Goal: Task Accomplishment & Management: Use online tool/utility

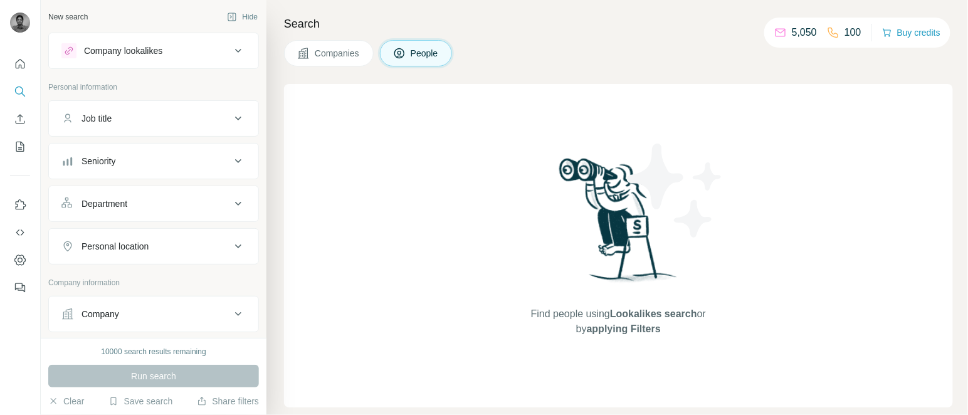
click at [137, 123] on div "Job title" at bounding box center [145, 118] width 169 height 13
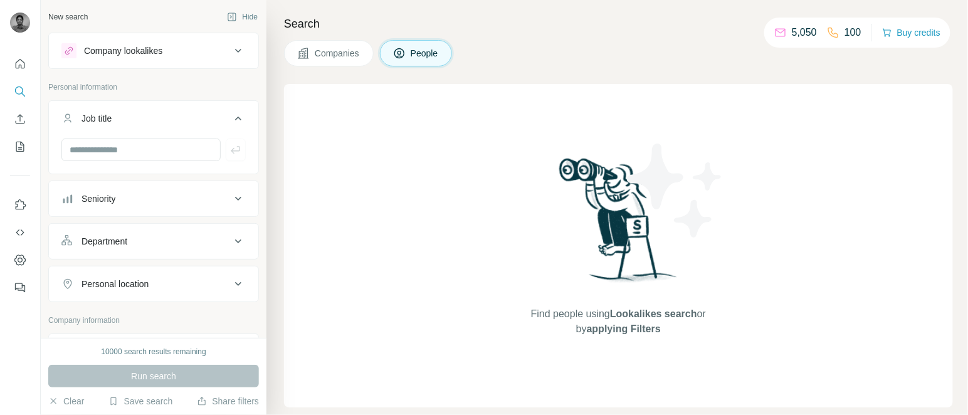
click at [137, 123] on div "Job title" at bounding box center [145, 118] width 169 height 13
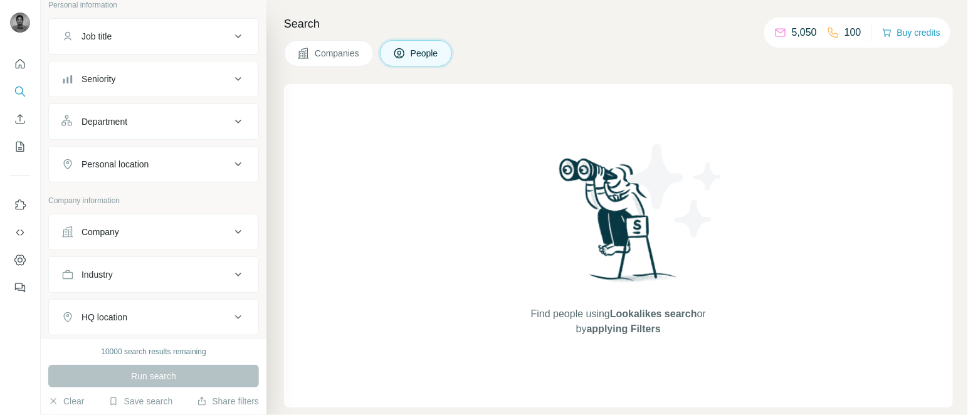
scroll to position [108, 0]
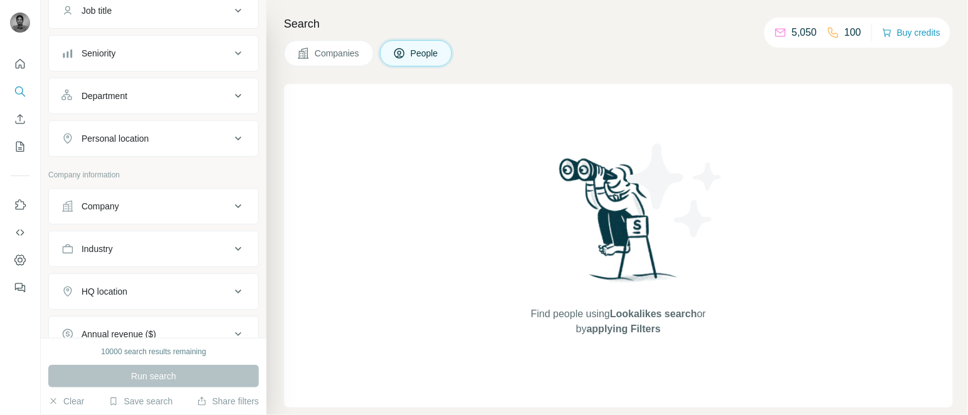
click at [92, 209] on div "Company" at bounding box center [101, 206] width 38 height 13
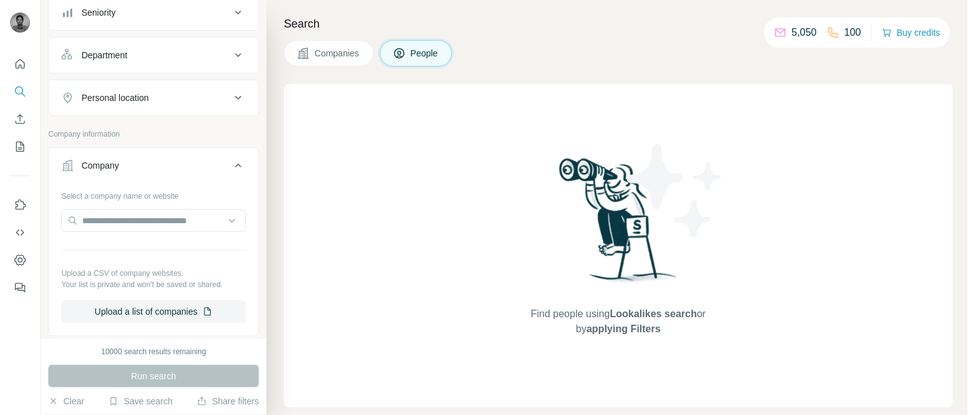
scroll to position [170, 0]
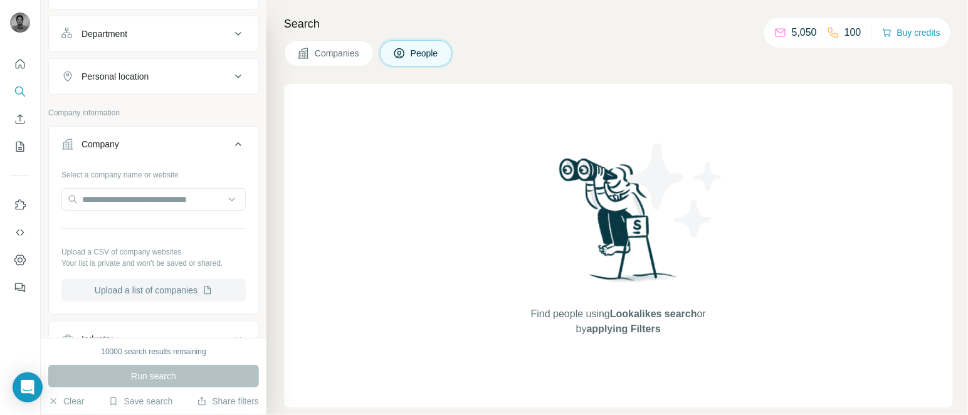
click at [146, 302] on button "Upload a list of companies" at bounding box center [153, 290] width 184 height 23
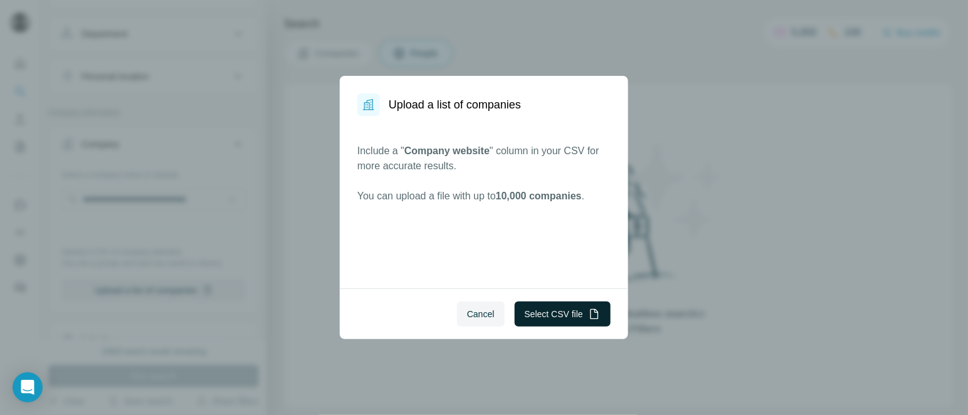
click at [566, 307] on button "Select CSV file" at bounding box center [563, 314] width 96 height 25
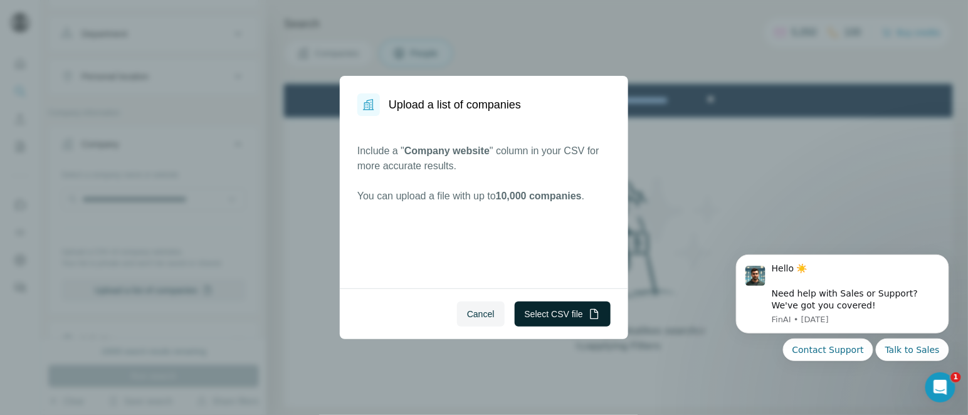
scroll to position [0, 0]
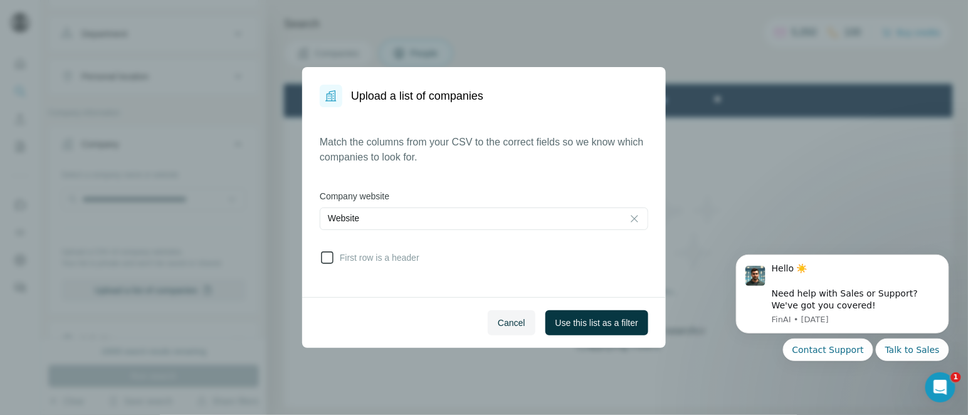
click at [334, 257] on icon at bounding box center [327, 257] width 15 height 15
click at [633, 324] on span "Use this list as a filter" at bounding box center [597, 323] width 83 height 13
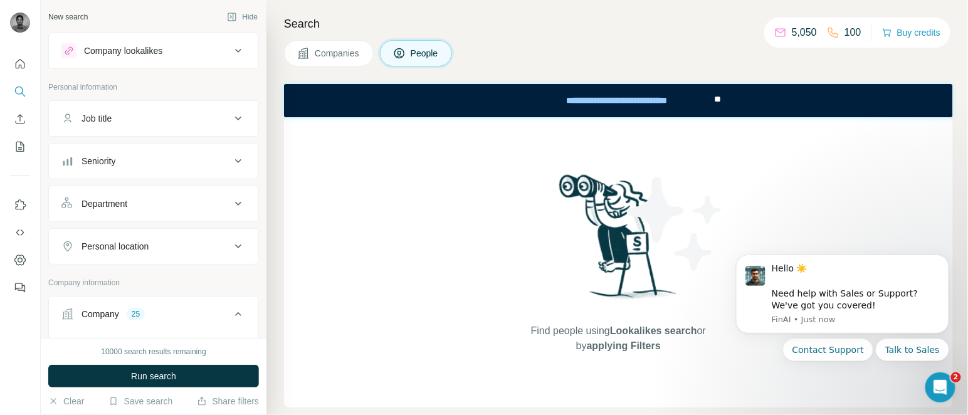
click at [119, 120] on div "Job title" at bounding box center [145, 118] width 169 height 13
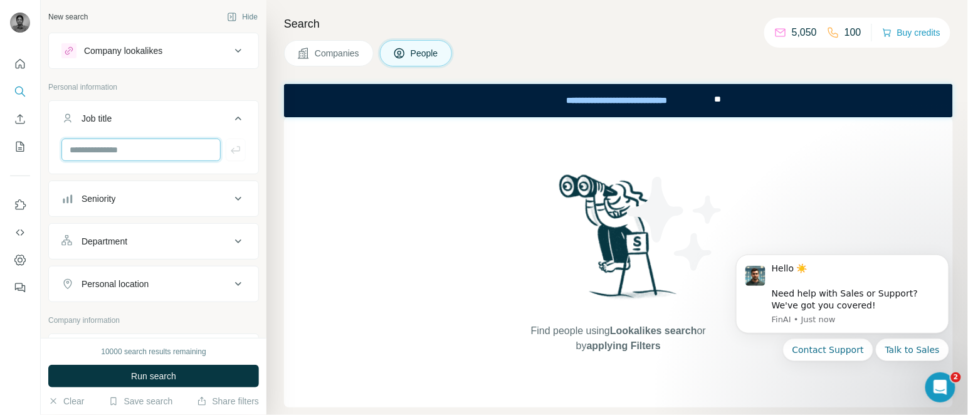
click at [122, 148] on input "text" at bounding box center [140, 150] width 159 height 23
paste input "**********"
type input "**********"
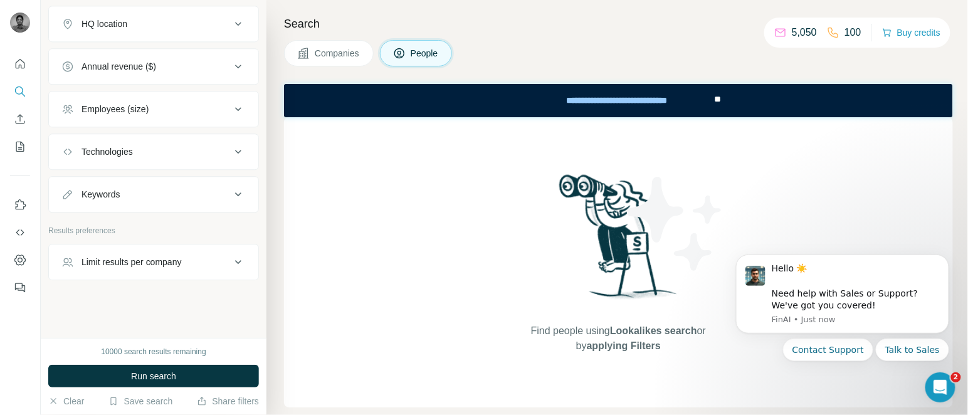
scroll to position [1137, 0]
click at [137, 268] on div "Limit results per company" at bounding box center [132, 262] width 100 height 13
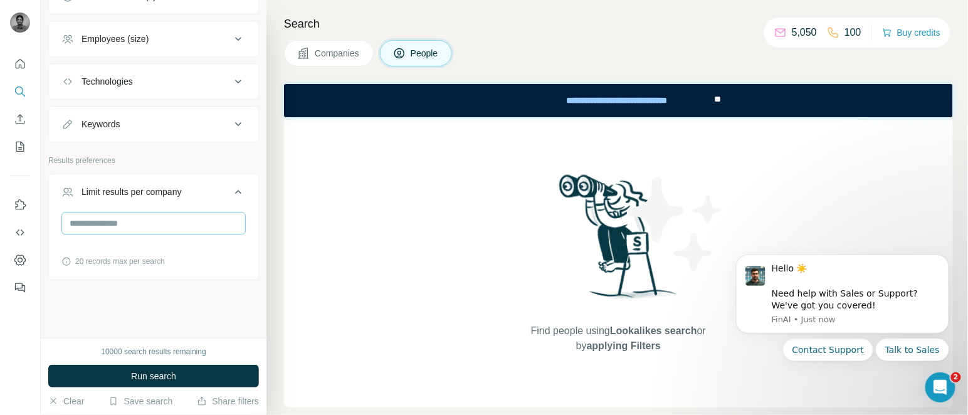
scroll to position [1207, 0]
click at [109, 226] on input "number" at bounding box center [153, 223] width 184 height 23
type input "*"
click at [175, 373] on span "Run search" at bounding box center [153, 376] width 45 height 13
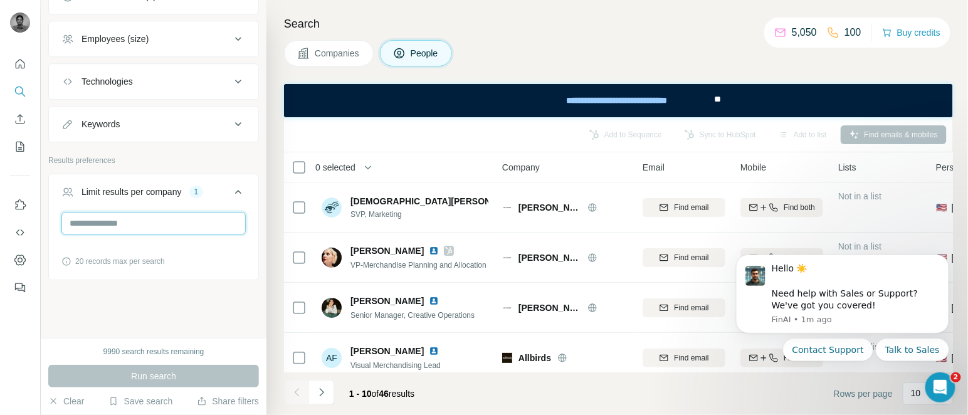
click at [109, 232] on input "*" at bounding box center [153, 223] width 184 height 23
drag, startPoint x: 109, startPoint y: 232, endPoint x: 91, endPoint y: 220, distance: 21.7
click at [91, 220] on input "*" at bounding box center [153, 223] width 184 height 23
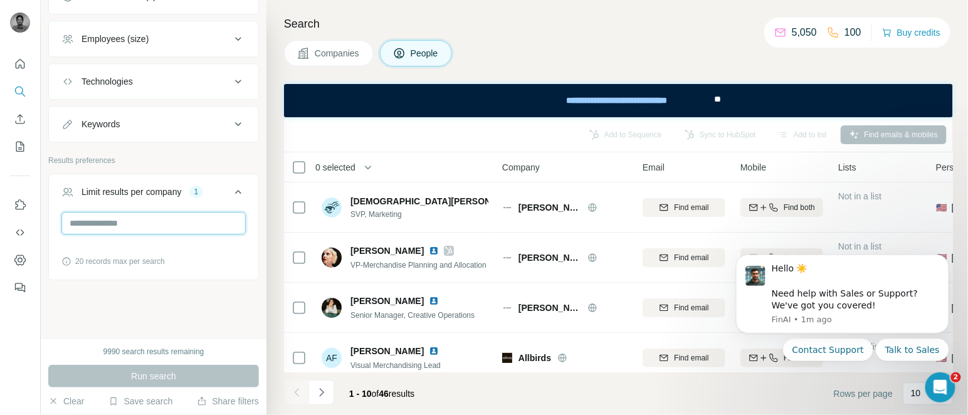
click at [91, 220] on input "*" at bounding box center [153, 223] width 184 height 23
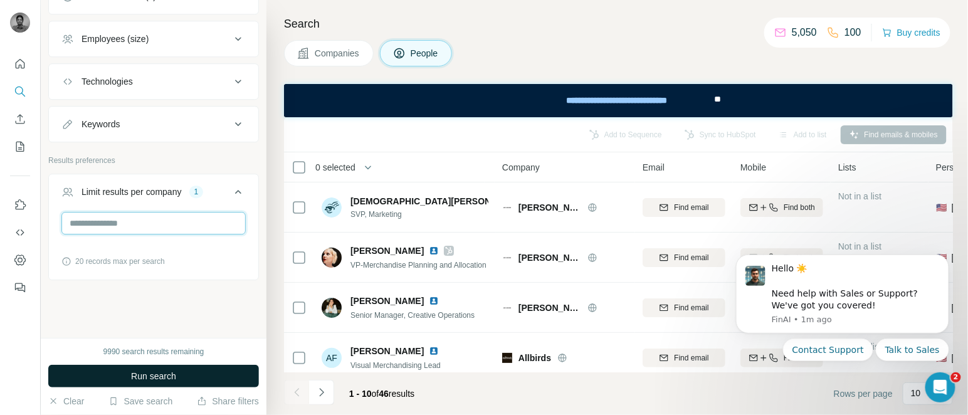
type input "*"
click at [141, 374] on span "Run search" at bounding box center [153, 376] width 45 height 13
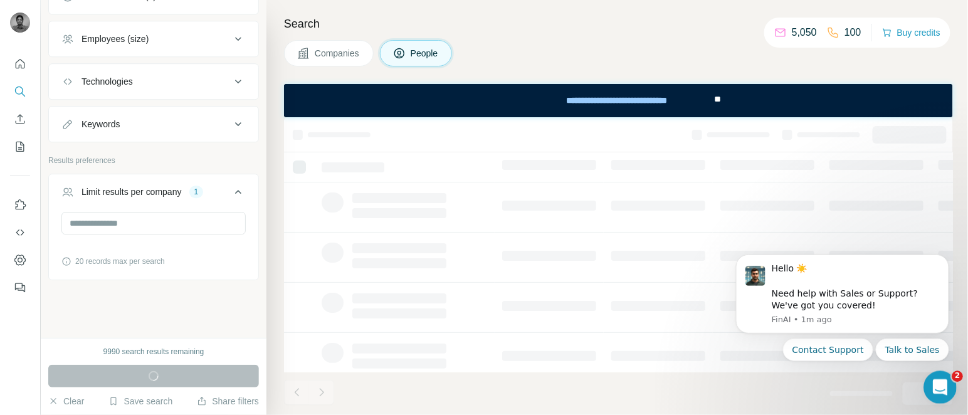
click at [944, 383] on icon "Open Intercom Messenger" at bounding box center [938, 386] width 21 height 21
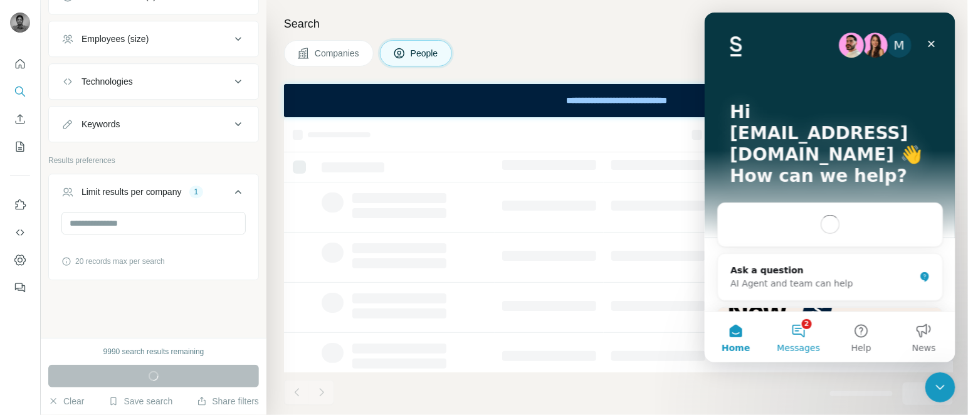
click at [808, 332] on button "2 Messages" at bounding box center [798, 337] width 63 height 50
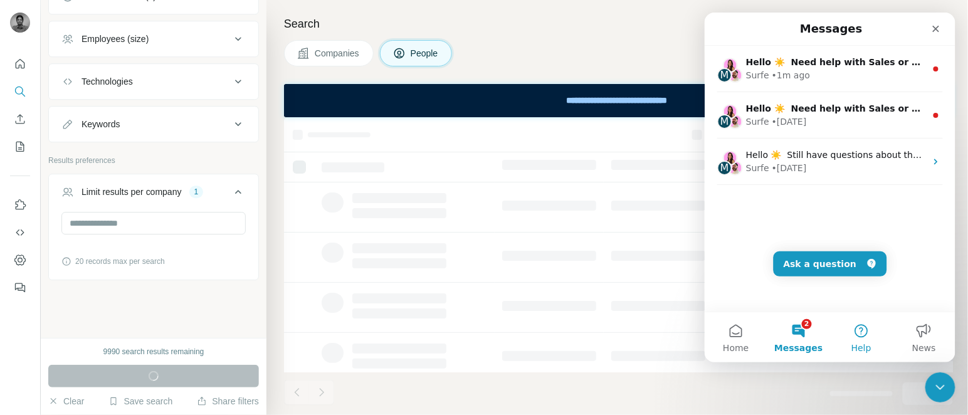
click at [866, 327] on button "Help" at bounding box center [861, 337] width 63 height 50
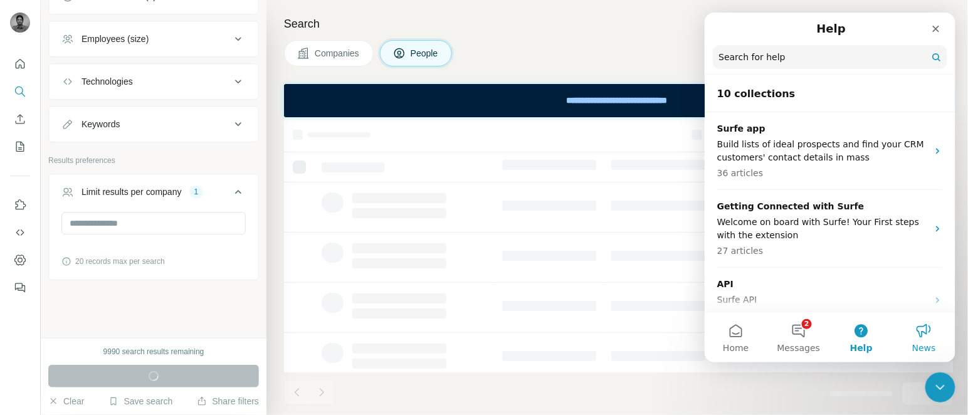
click at [931, 338] on button "News" at bounding box center [924, 337] width 63 height 50
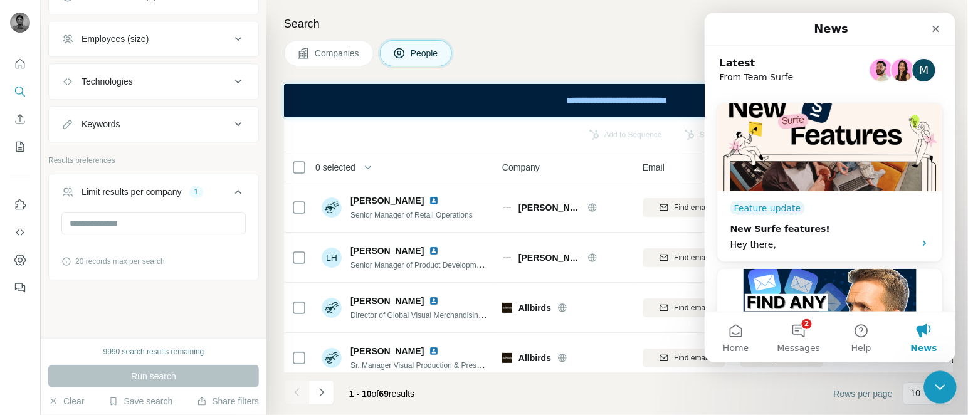
click at [952, 388] on div "Close Intercom Messenger" at bounding box center [938, 386] width 30 height 30
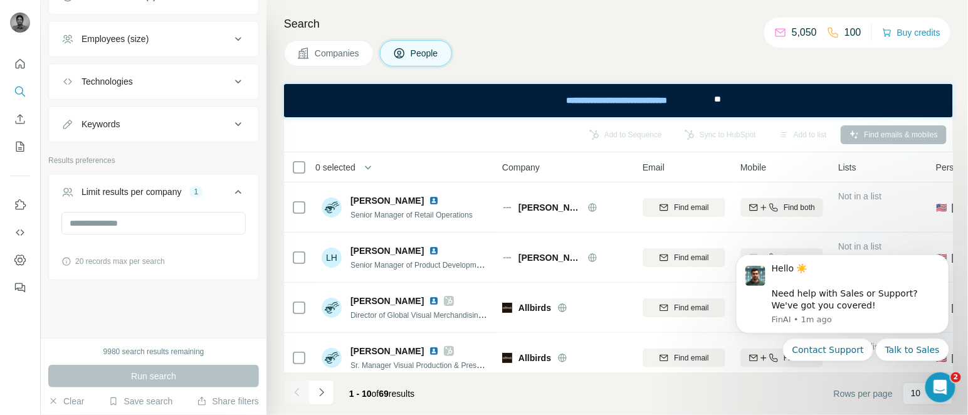
click at [341, 174] on th "0 selected" at bounding box center [384, 167] width 201 height 30
click at [348, 169] on span "0 selected" at bounding box center [335, 167] width 40 height 13
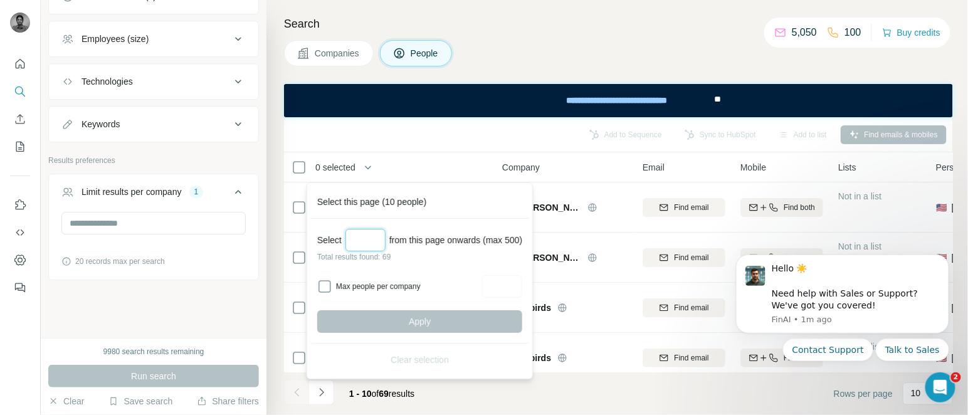
click at [370, 238] on input "Select a number (up to 500)" at bounding box center [366, 240] width 40 height 23
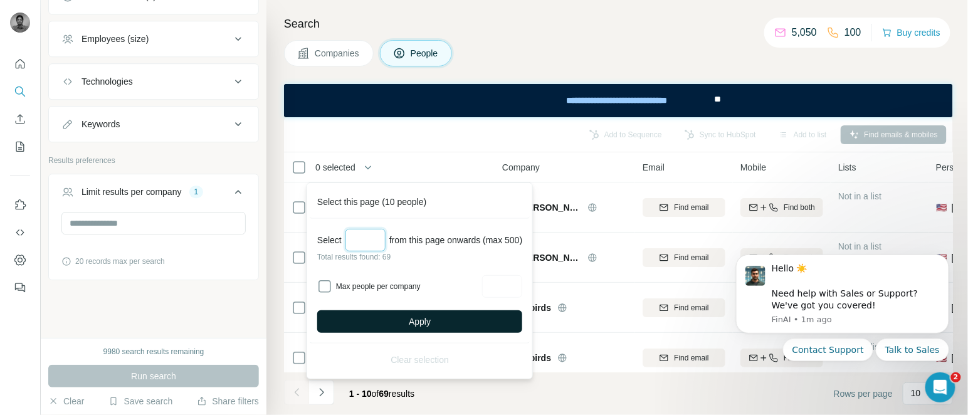
type input "**"
click at [427, 324] on span "Apply" at bounding box center [420, 321] width 22 height 13
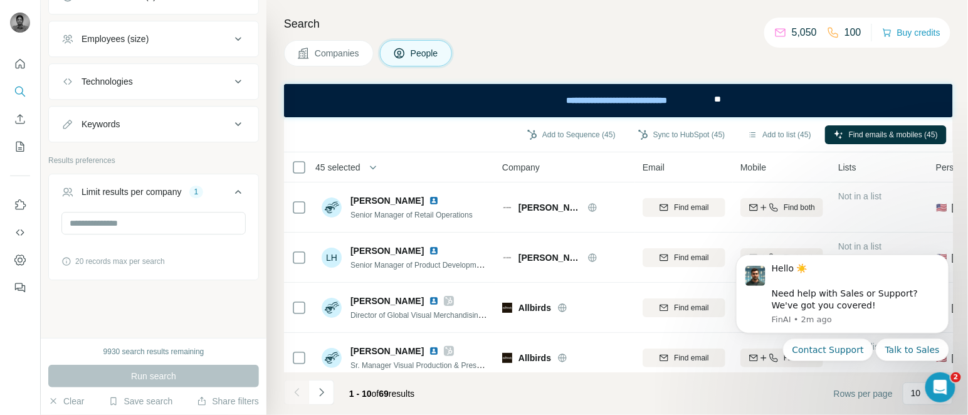
click at [346, 161] on span "45 selected" at bounding box center [337, 167] width 45 height 13
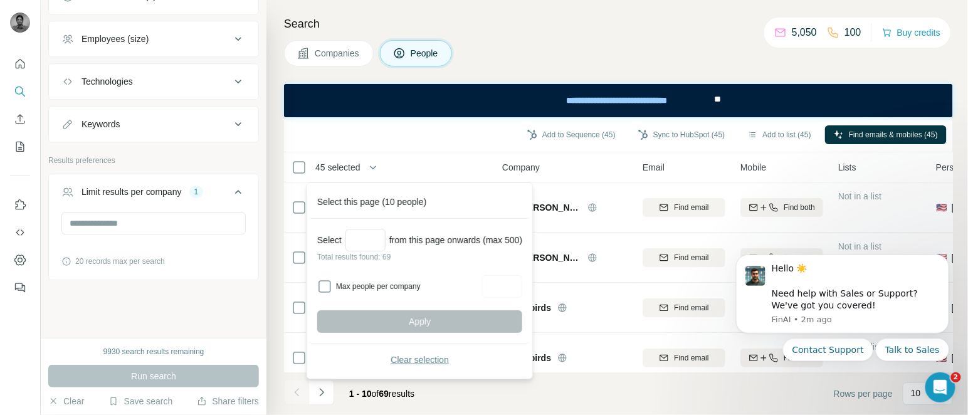
click at [406, 355] on span "Clear selection" at bounding box center [420, 360] width 58 height 13
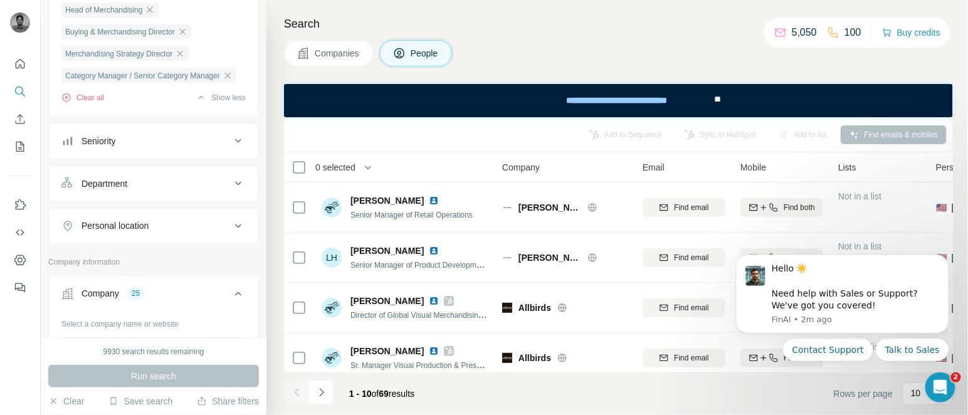
scroll to position [553, 0]
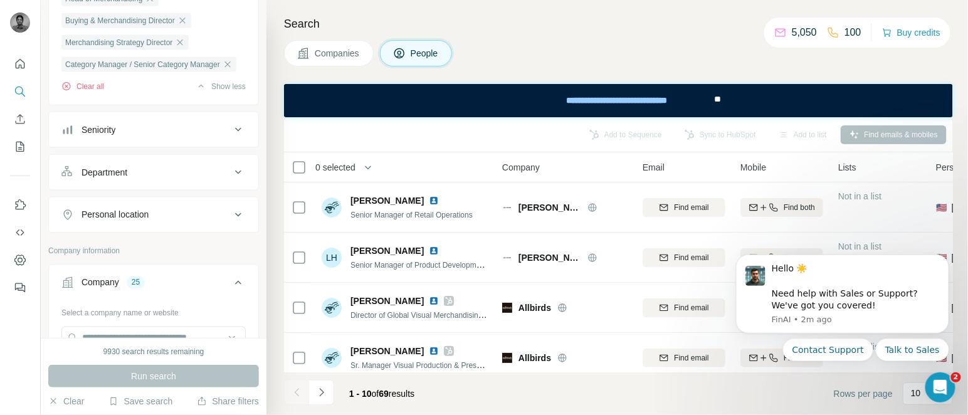
click at [147, 136] on div "Seniority" at bounding box center [145, 130] width 169 height 13
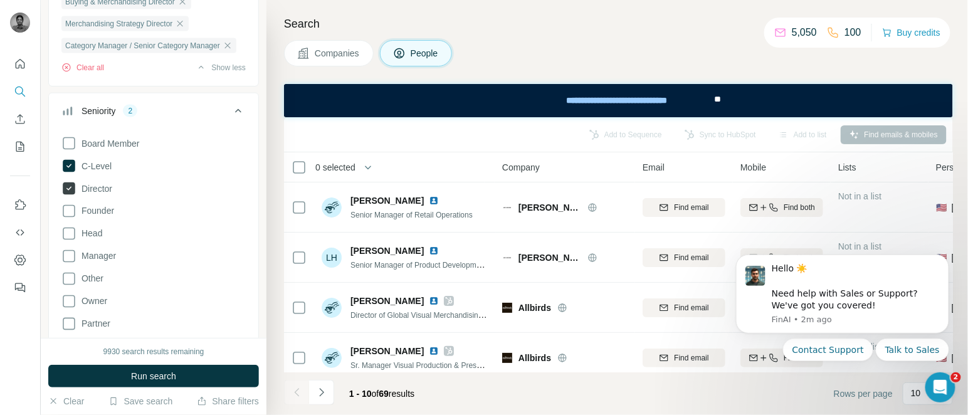
scroll to position [598, 0]
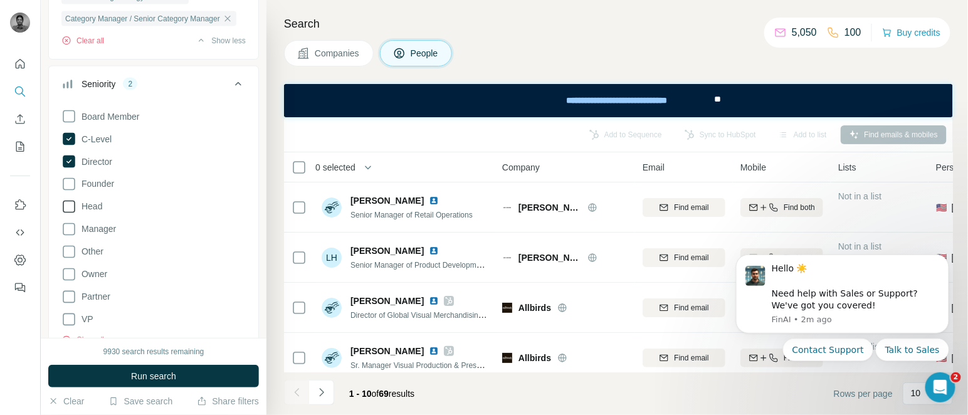
click at [93, 213] on span "Head" at bounding box center [90, 207] width 26 height 13
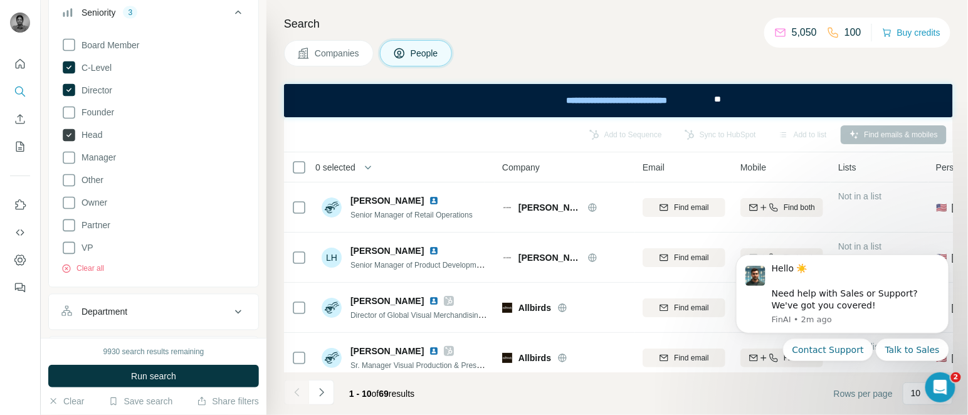
scroll to position [695, 0]
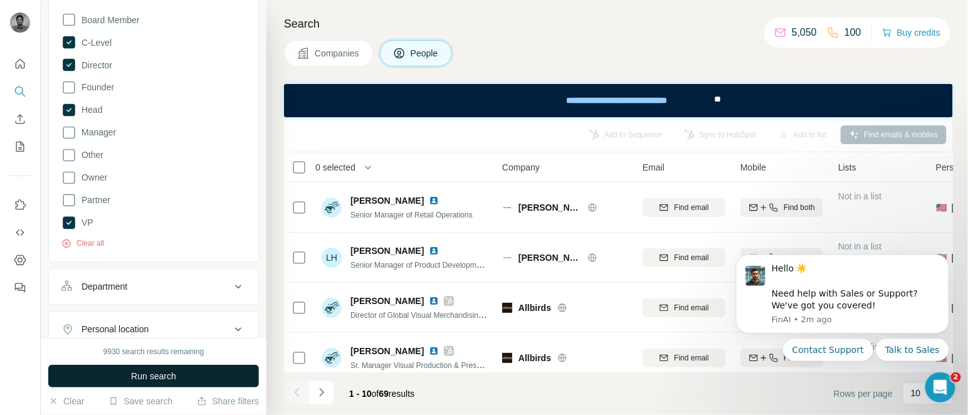
click at [132, 383] on button "Run search" at bounding box center [153, 376] width 211 height 23
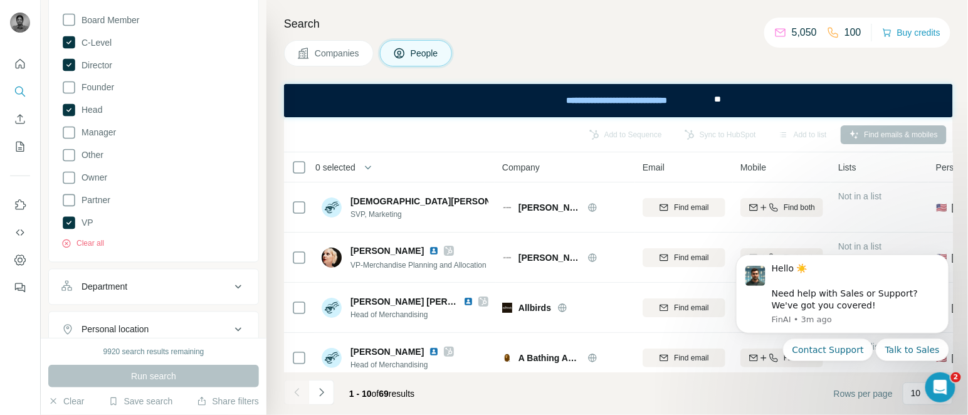
click at [331, 162] on span "0 selected" at bounding box center [335, 167] width 40 height 13
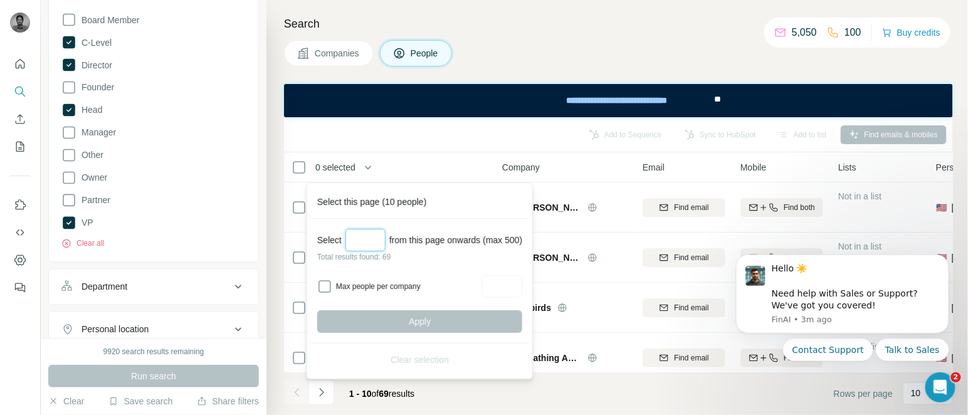
click at [359, 229] on input "Select a number (up to 500)" at bounding box center [366, 240] width 40 height 23
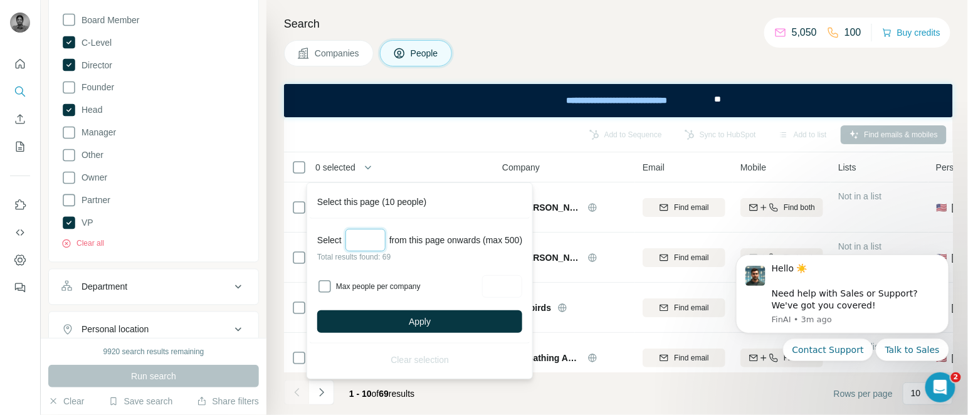
type input "**"
click at [408, 307] on div "Select ** from this page onwards (max 500) Total results found: 69 Max people p…" at bounding box center [420, 281] width 220 height 125
click at [412, 324] on button "Apply" at bounding box center [419, 321] width 205 height 23
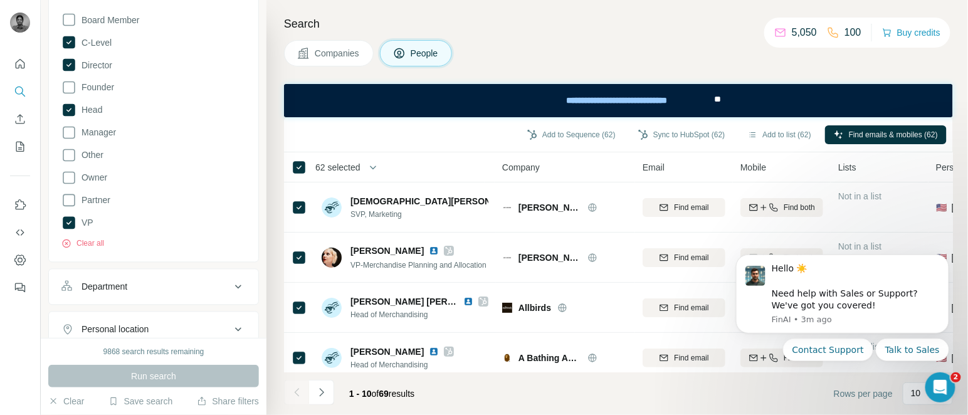
click at [346, 161] on span "62 selected" at bounding box center [337, 167] width 45 height 13
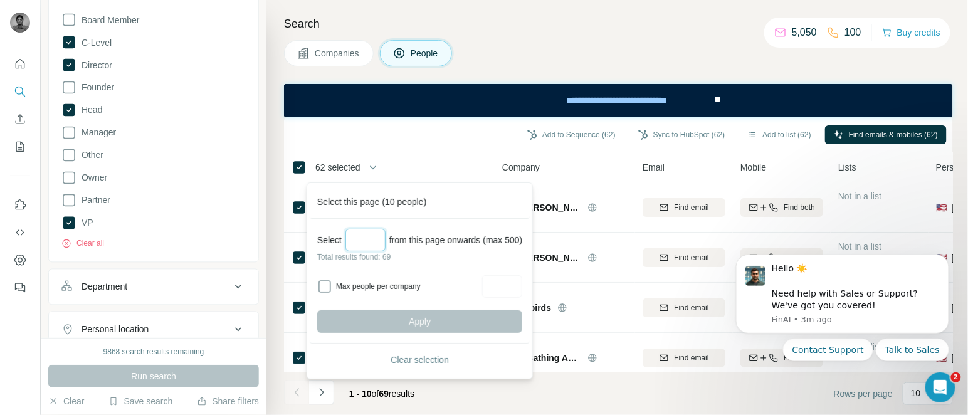
click at [361, 238] on input "Select a number (up to 500)" at bounding box center [366, 240] width 40 height 23
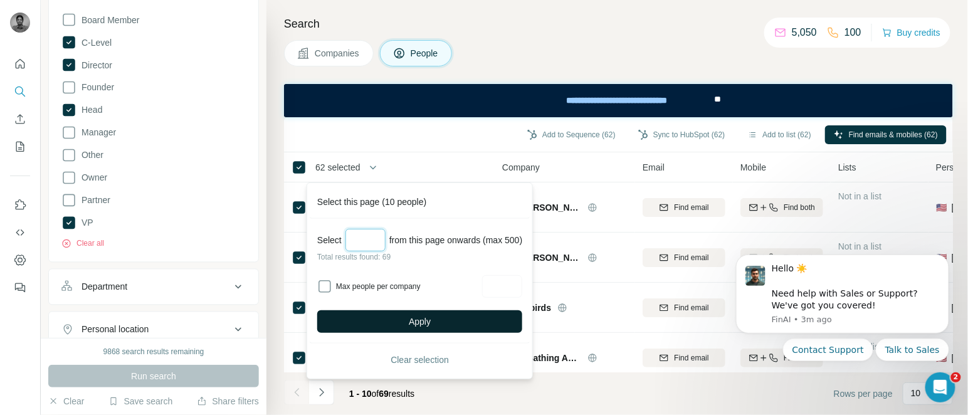
type input "**"
click at [427, 322] on span "Apply" at bounding box center [420, 321] width 22 height 13
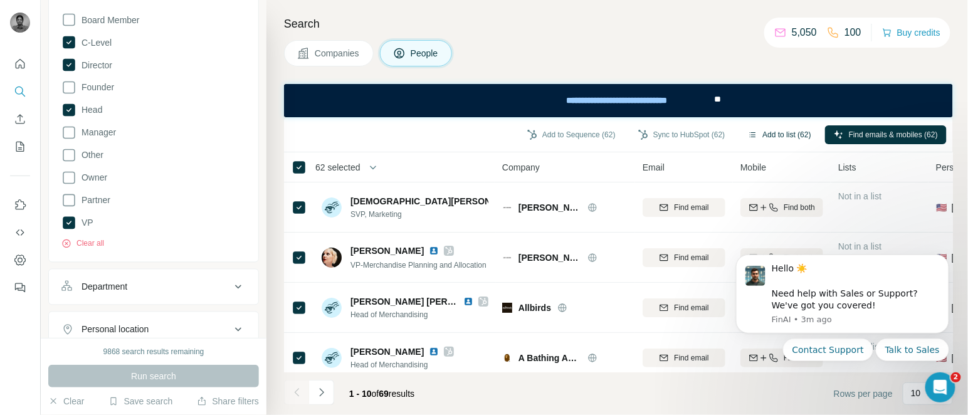
click at [773, 130] on button "Add to list (62)" at bounding box center [779, 134] width 81 height 19
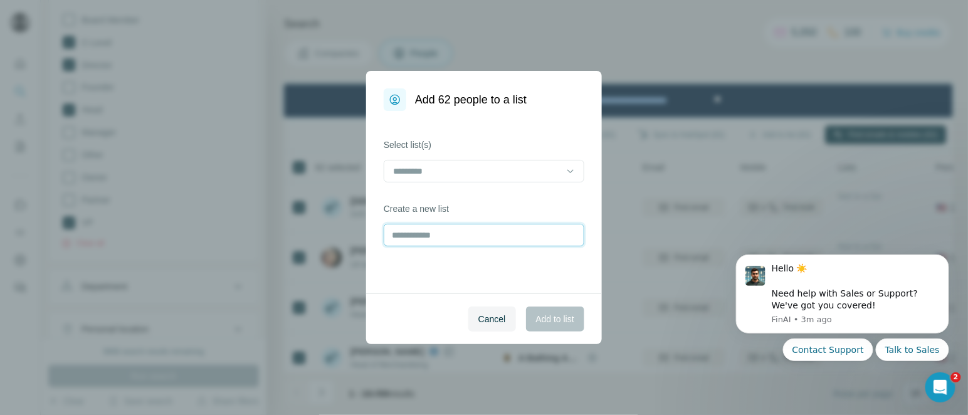
click at [441, 231] on input "text" at bounding box center [484, 235] width 201 height 23
type input "**********"
click at [550, 313] on span "Add to list" at bounding box center [555, 319] width 38 height 13
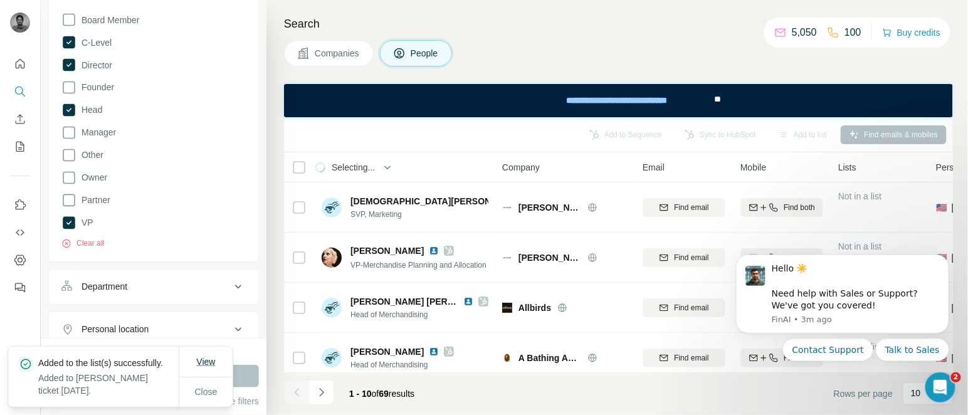
click at [203, 357] on span "View" at bounding box center [205, 362] width 19 height 10
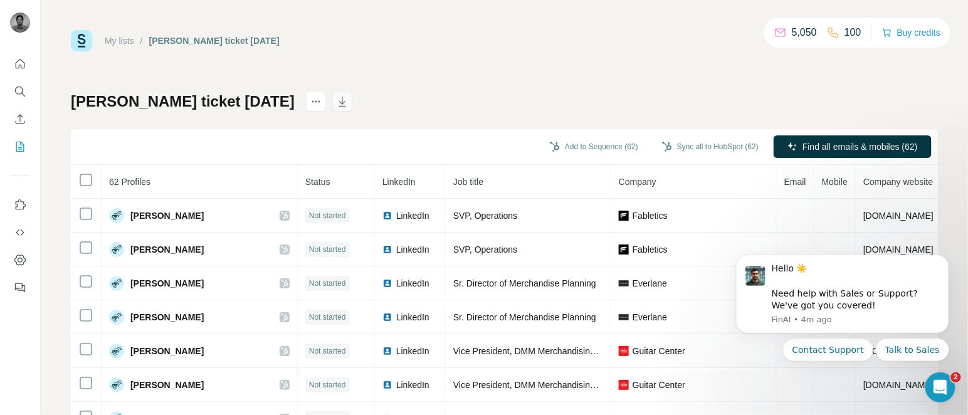
click at [336, 100] on icon "button" at bounding box center [342, 101] width 13 height 13
drag, startPoint x: 19, startPoint y: 147, endPoint x: 19, endPoint y: 110, distance: 37.6
click at [19, 110] on nav at bounding box center [20, 105] width 20 height 105
click at [19, 110] on button "Enrich CSV" at bounding box center [20, 119] width 20 height 23
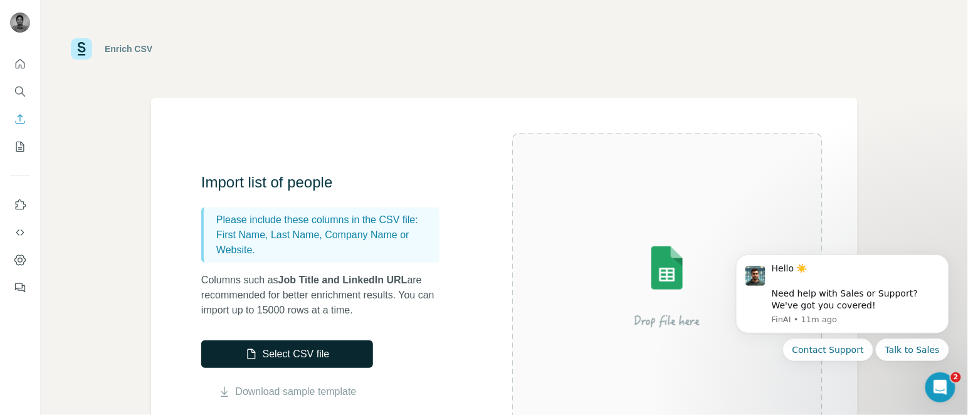
click at [312, 360] on button "Select CSV file" at bounding box center [287, 355] width 172 height 28
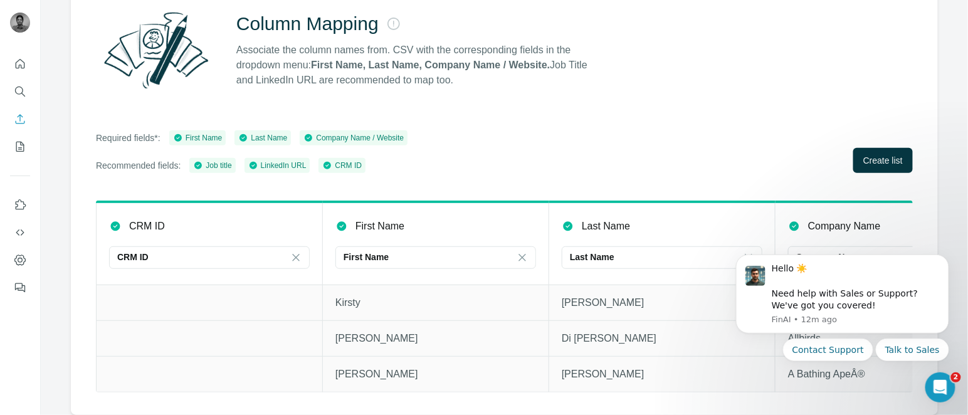
scroll to position [135, 0]
click at [864, 154] on span "Create list" at bounding box center [884, 160] width 40 height 13
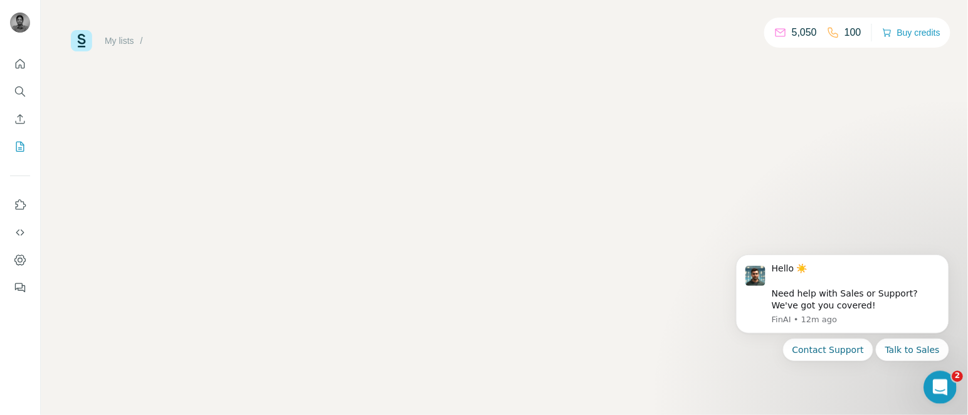
click at [948, 381] on div "Open Intercom Messenger" at bounding box center [938, 385] width 41 height 41
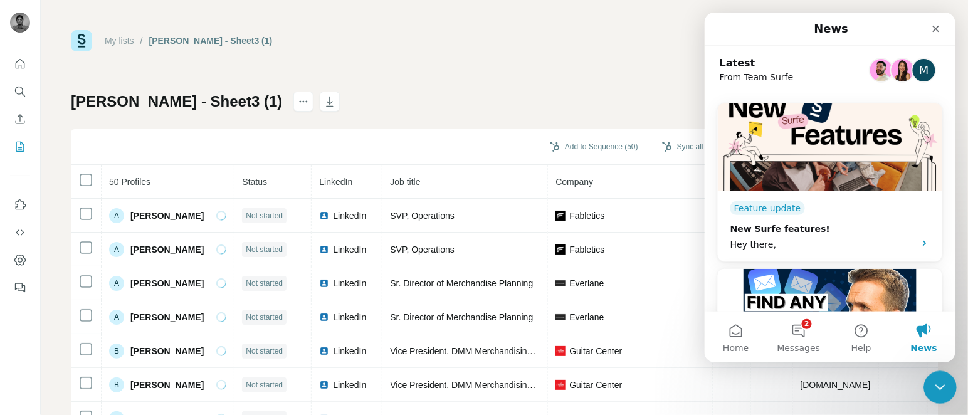
click at [948, 381] on div "Close Intercom Messenger" at bounding box center [938, 386] width 30 height 30
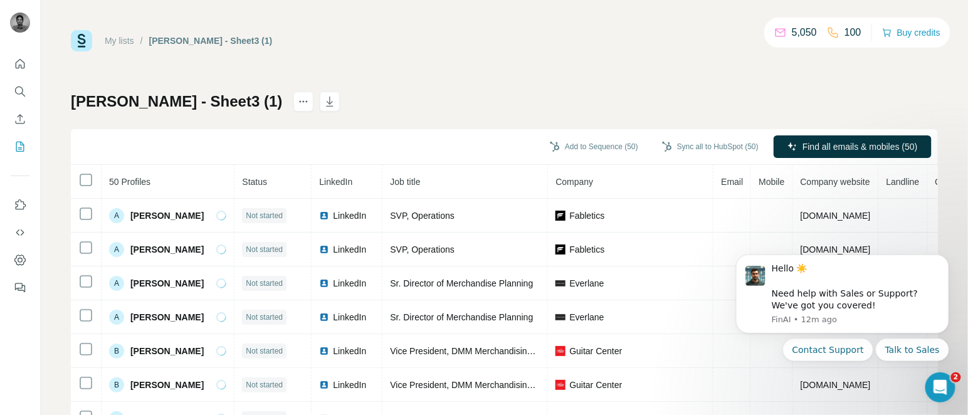
click at [595, 44] on div "My lists / [PERSON_NAME] - Sheet3 (1) 5,050 100 Buy credits" at bounding box center [504, 40] width 867 height 21
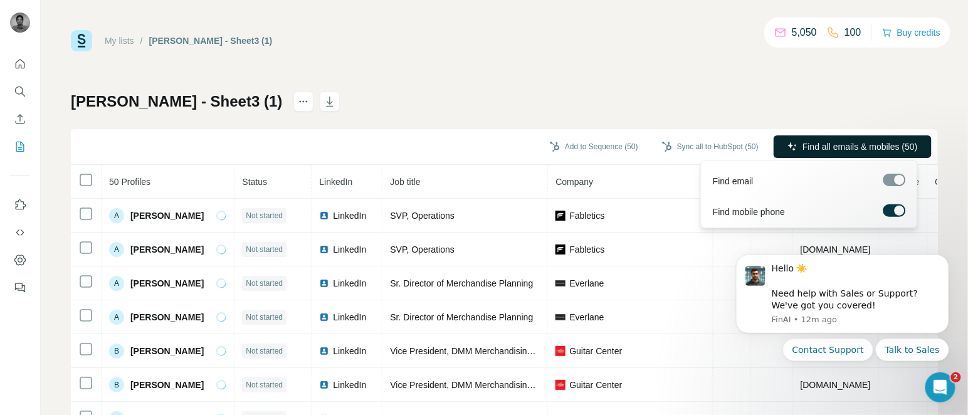
click at [858, 137] on button "Find all emails & mobiles (50)" at bounding box center [853, 146] width 158 height 23
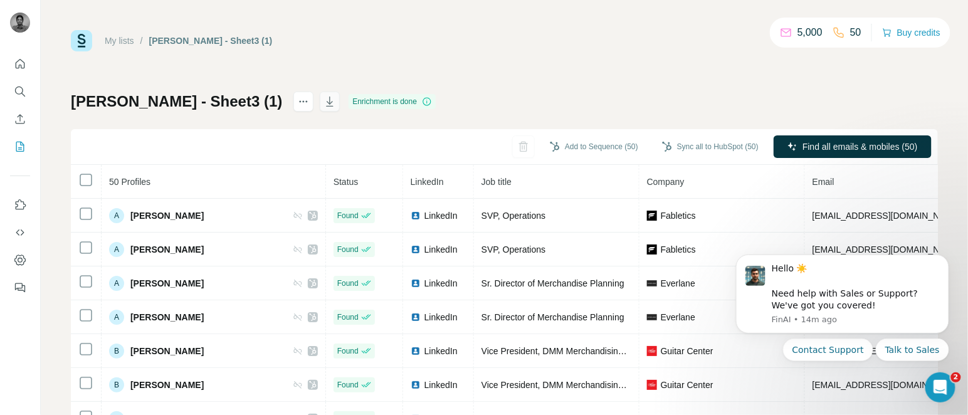
click at [324, 101] on icon "button" at bounding box center [330, 101] width 13 height 13
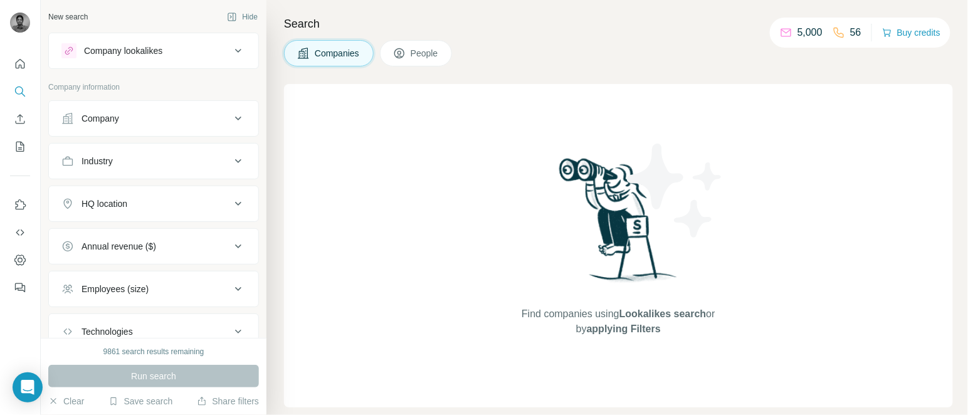
click at [148, 118] on div "Company" at bounding box center [145, 118] width 169 height 13
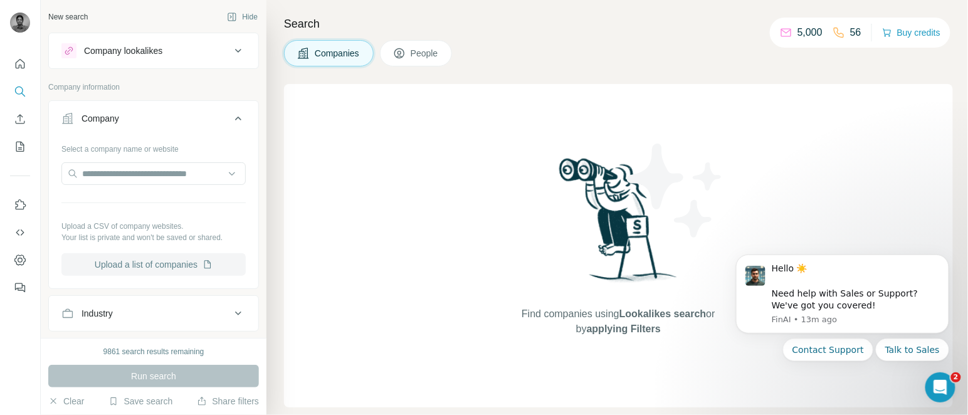
click at [144, 276] on button "Upload a list of companies" at bounding box center [153, 264] width 184 height 23
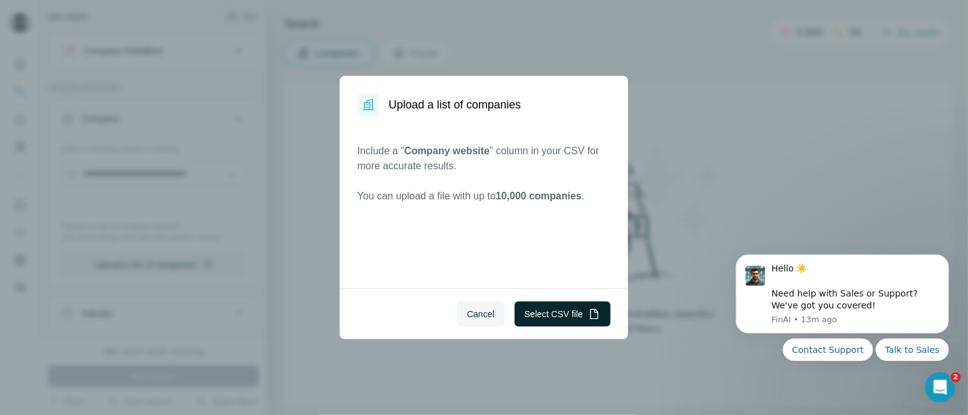
click at [562, 305] on button "Select CSV file" at bounding box center [563, 314] width 96 height 25
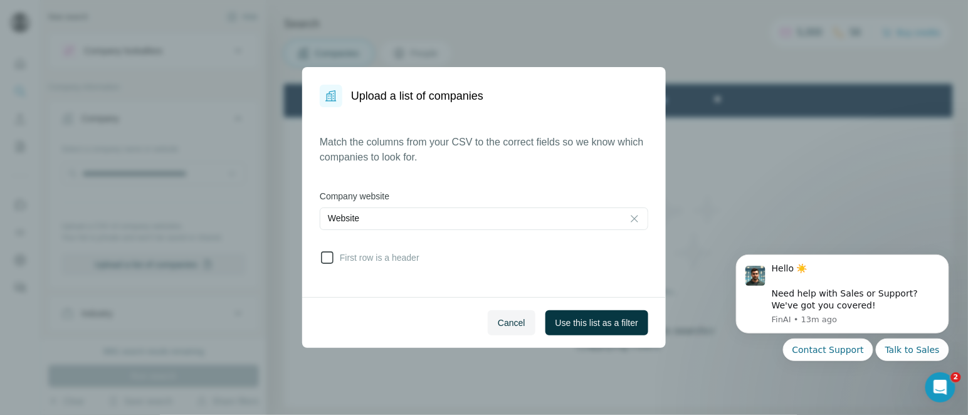
click at [333, 252] on icon at bounding box center [327, 257] width 15 height 15
click at [572, 311] on span "Use this list as a filter" at bounding box center [597, 323] width 83 height 13
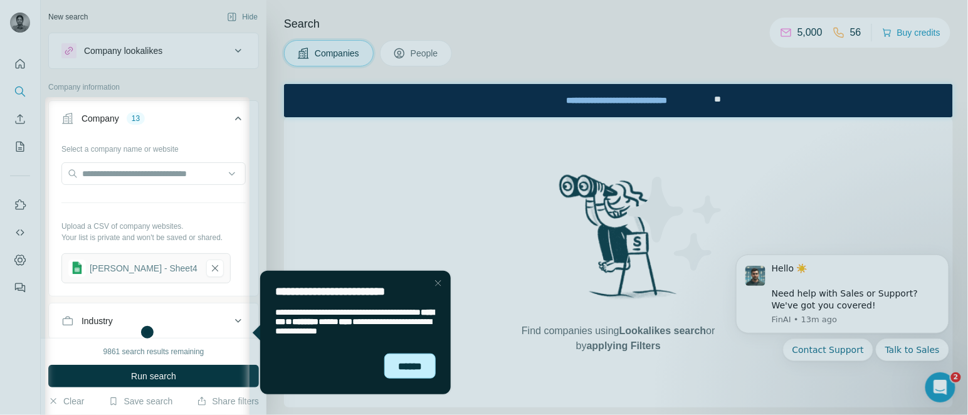
click at [415, 311] on div "******" at bounding box center [409, 365] width 51 height 25
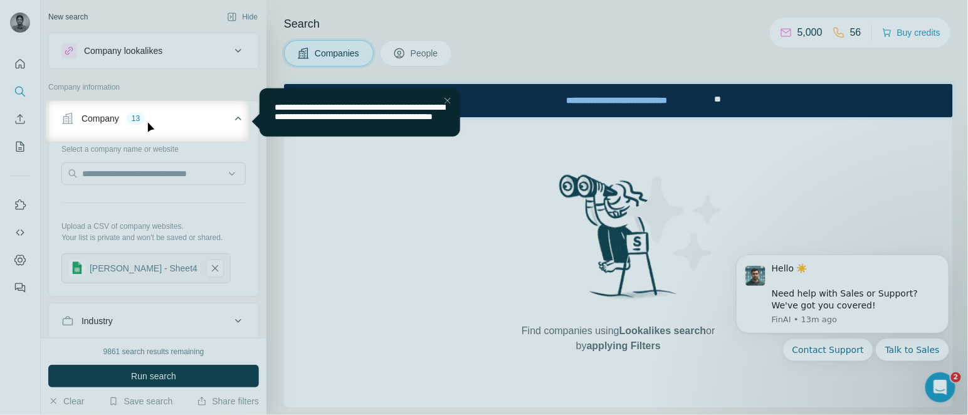
click at [432, 40] on div at bounding box center [484, 50] width 969 height 100
click at [425, 51] on div at bounding box center [484, 50] width 969 height 100
click at [445, 96] on div "Close Step" at bounding box center [447, 100] width 15 height 15
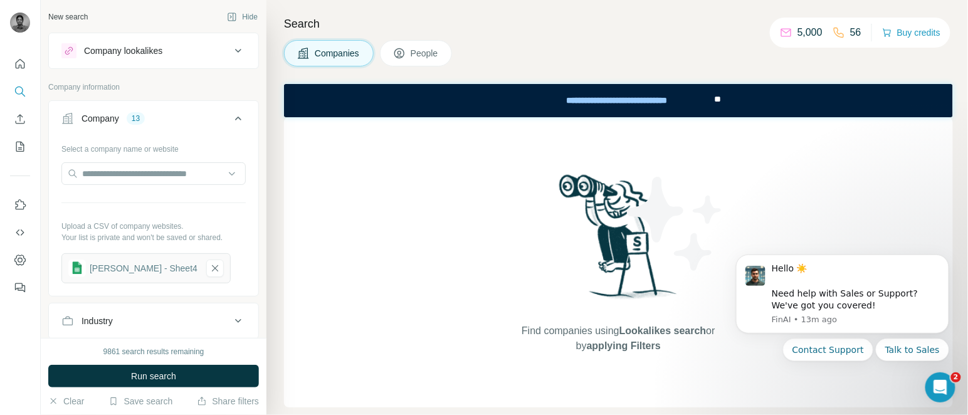
click at [423, 53] on span "People" at bounding box center [425, 53] width 29 height 13
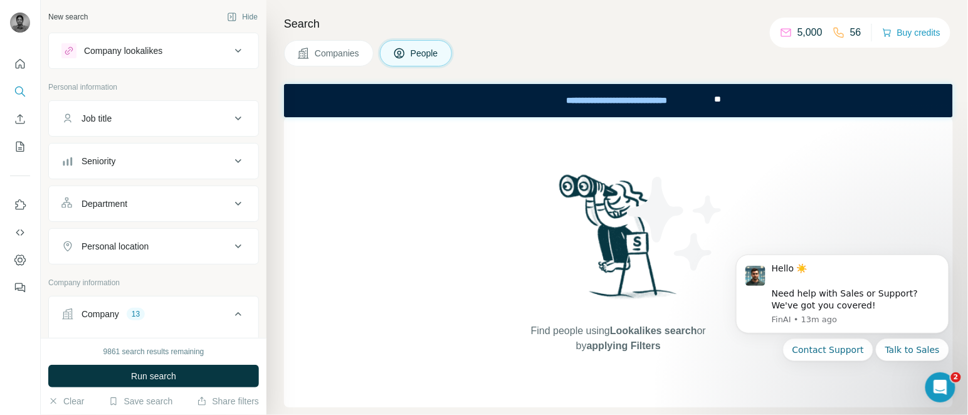
click at [186, 115] on div "Job title" at bounding box center [145, 118] width 169 height 13
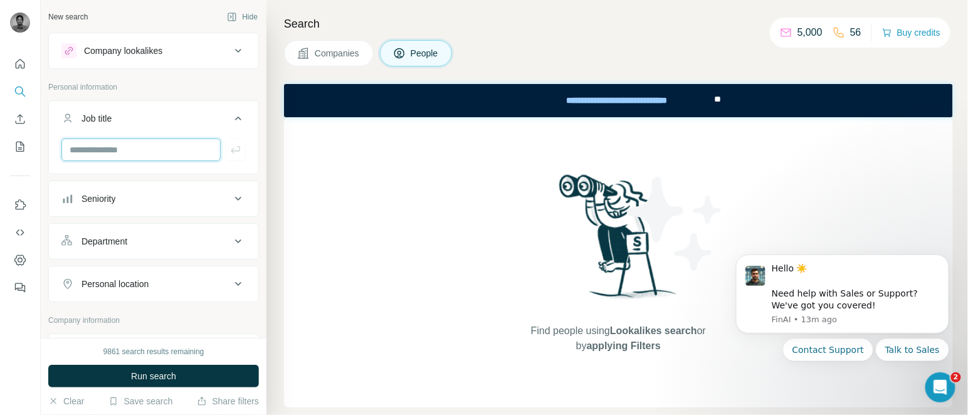
click at [124, 152] on input "text" at bounding box center [140, 150] width 159 height 23
paste input "**********"
type input "**********"
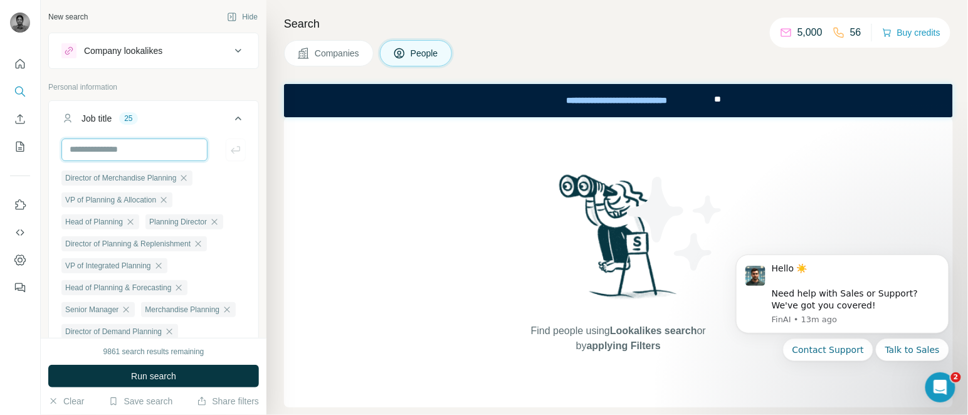
click at [115, 156] on input "text" at bounding box center [134, 150] width 146 height 23
type input "**********"
click at [214, 122] on div "Job title 26" at bounding box center [145, 118] width 169 height 13
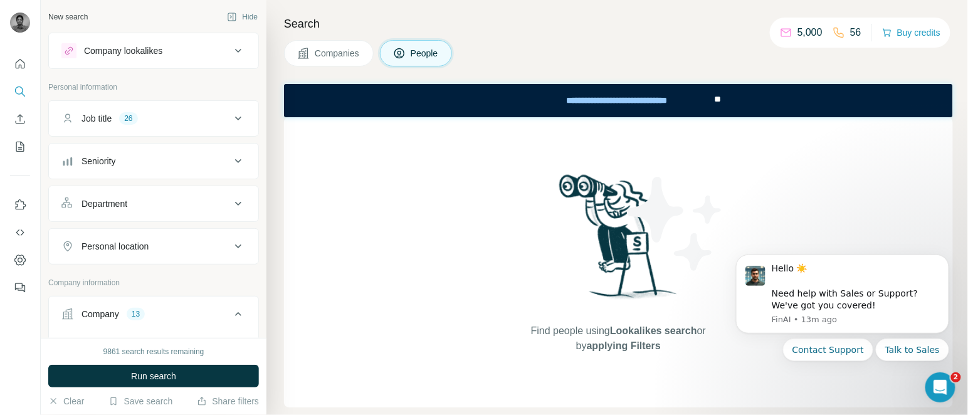
click at [159, 158] on div "Seniority" at bounding box center [145, 161] width 169 height 13
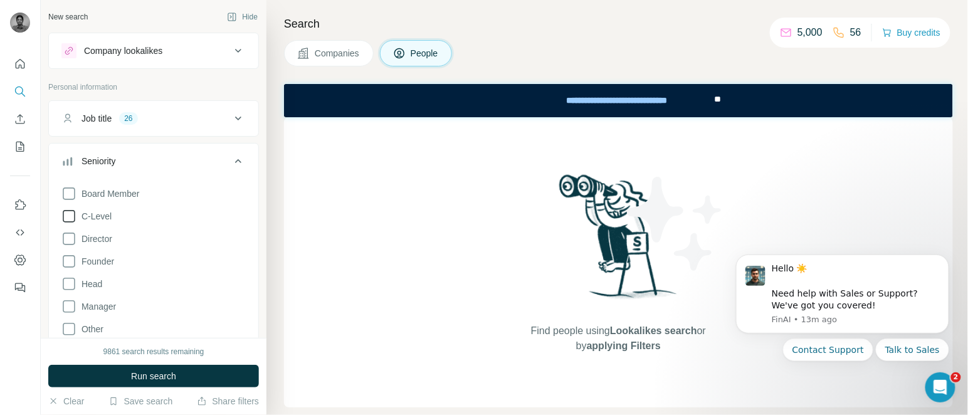
click at [97, 213] on span "C-Level" at bounding box center [94, 216] width 35 height 13
click at [97, 241] on span "Director" at bounding box center [95, 239] width 36 height 13
click at [90, 284] on span "Head" at bounding box center [90, 284] width 26 height 13
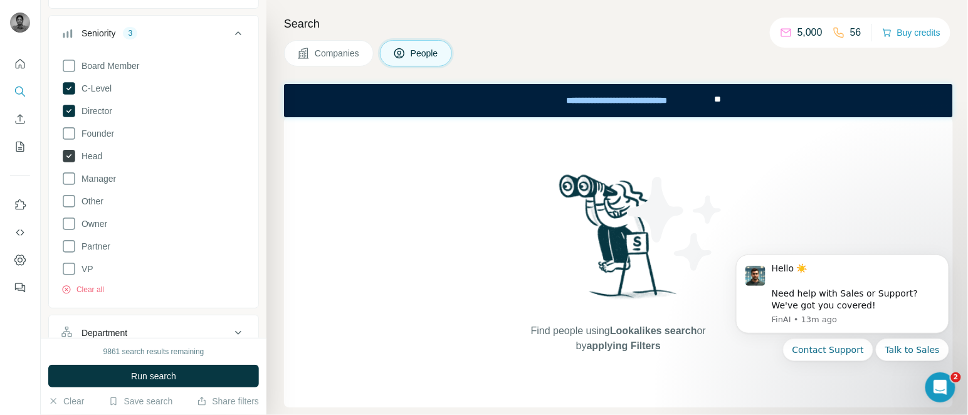
scroll to position [134, 0]
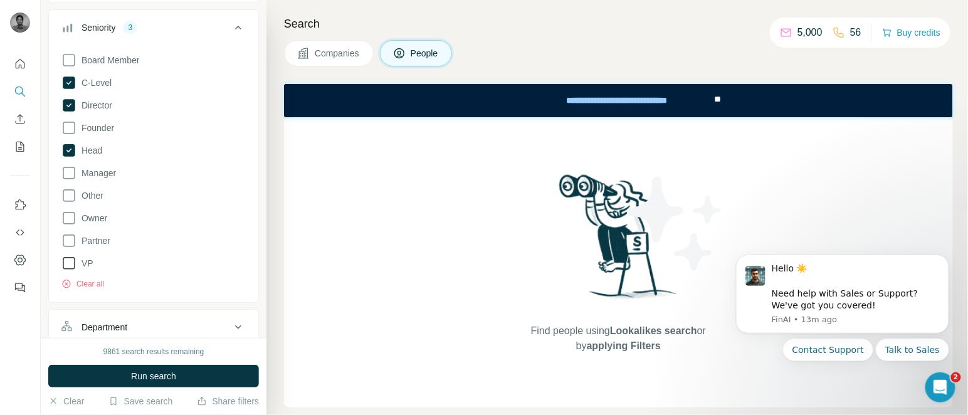
click at [74, 256] on icon at bounding box center [68, 263] width 15 height 15
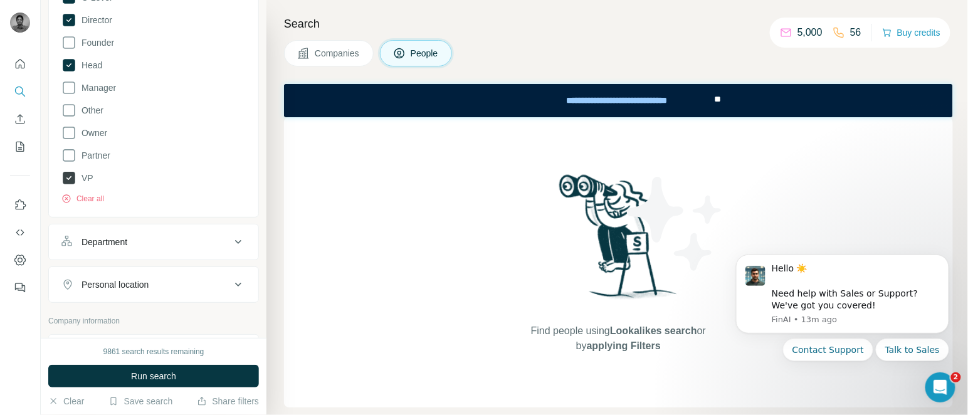
scroll to position [805, 0]
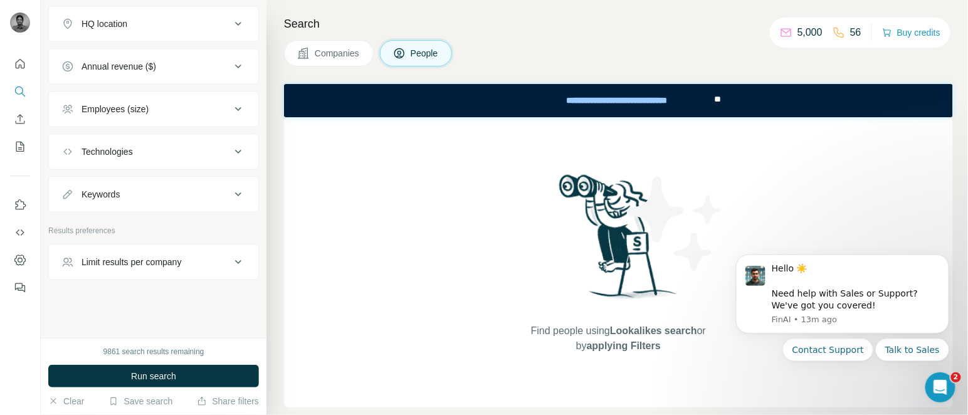
click at [115, 256] on div "Limit results per company" at bounding box center [132, 262] width 100 height 13
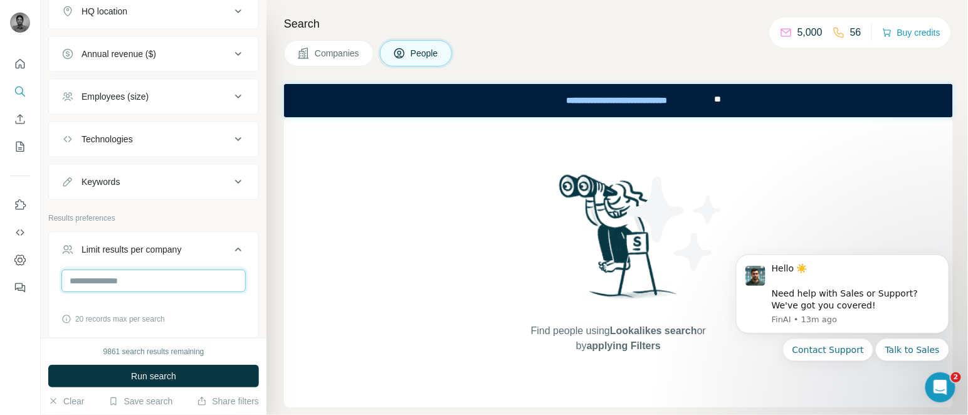
click at [127, 291] on input "number" at bounding box center [153, 281] width 184 height 23
type input "*"
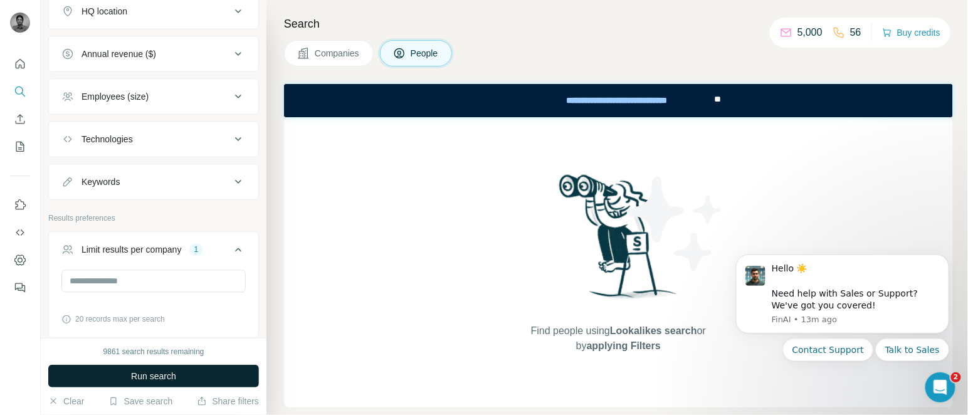
click at [142, 311] on button "Run search" at bounding box center [153, 376] width 211 height 23
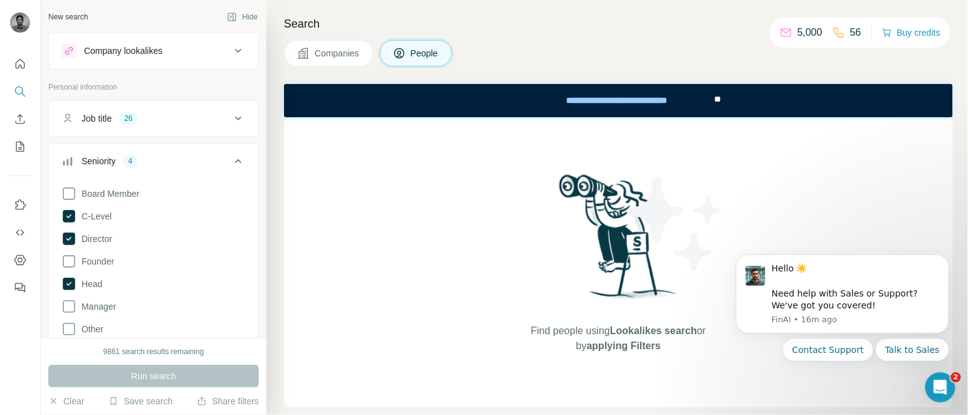
click at [215, 115] on div "Job title 26" at bounding box center [145, 118] width 169 height 13
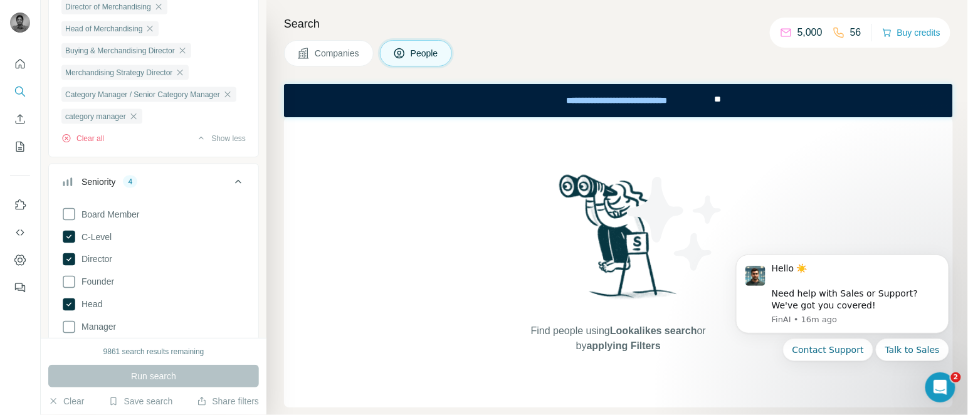
scroll to position [531, 0]
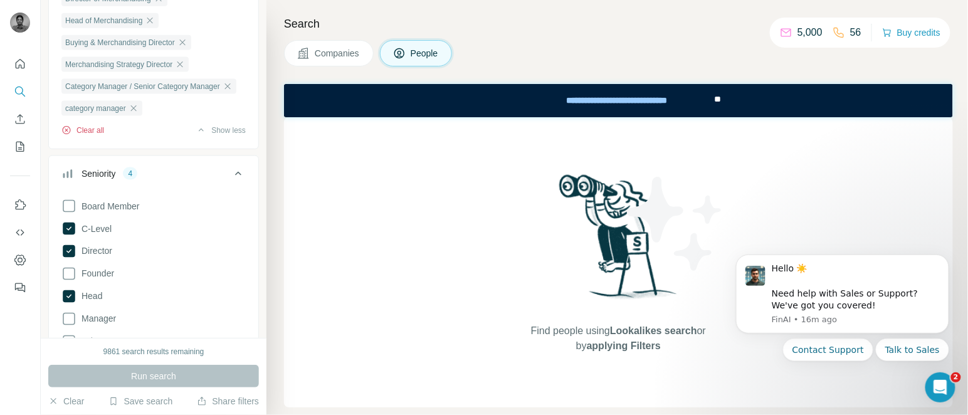
click at [90, 136] on button "Clear all" at bounding box center [82, 130] width 43 height 11
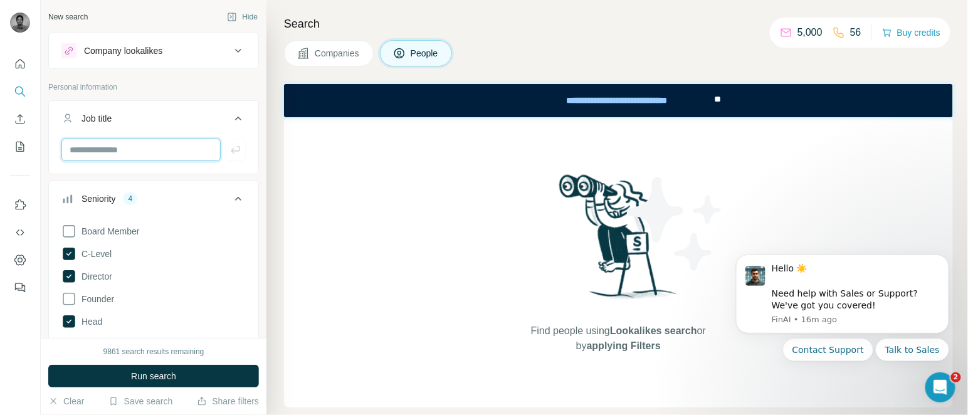
click at [112, 152] on input "text" at bounding box center [140, 150] width 159 height 23
type input "********"
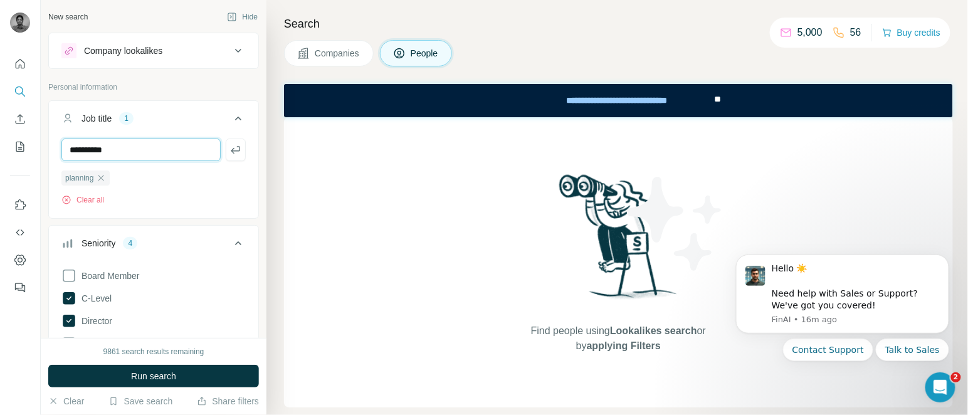
type input "**********"
type input "******"
type input "**********"
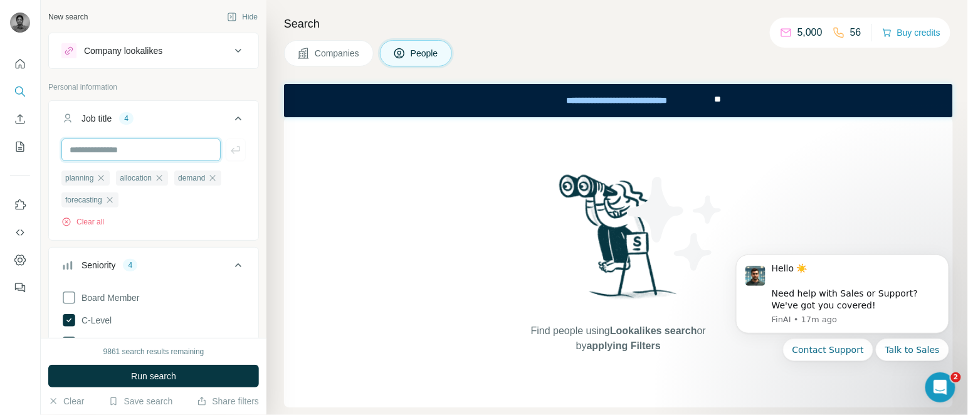
paste input "**********"
type input "**********"
type input "*********"
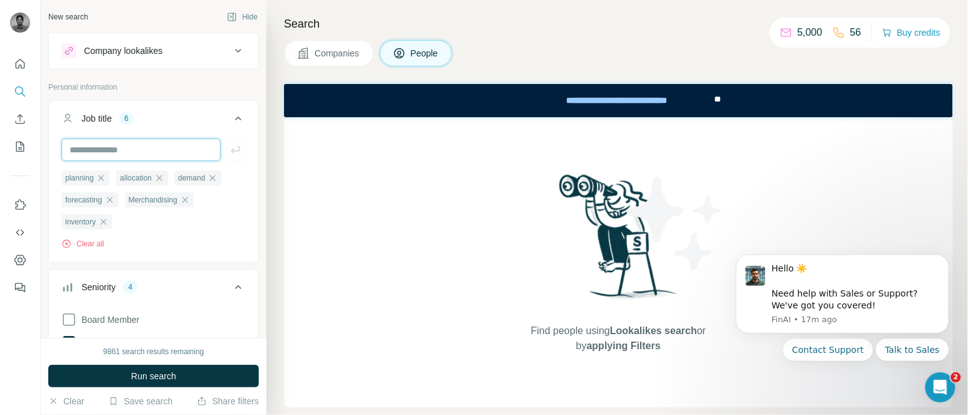
click at [135, 146] on input "text" at bounding box center [140, 150] width 159 height 23
type input "******"
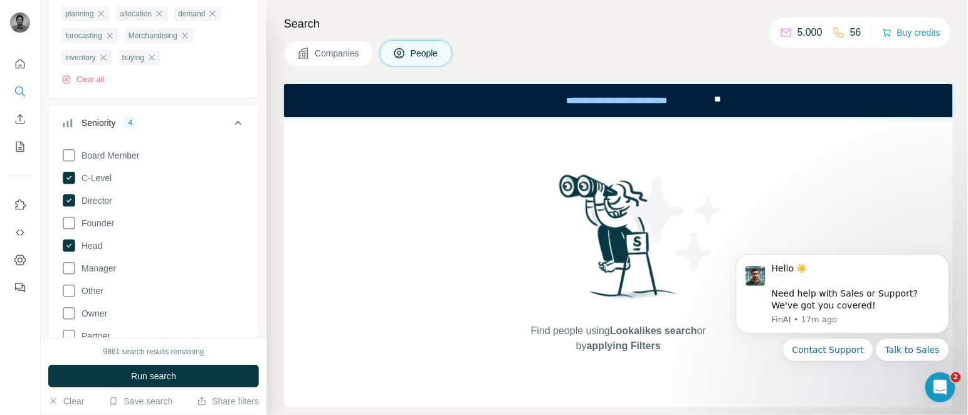
scroll to position [172, 0]
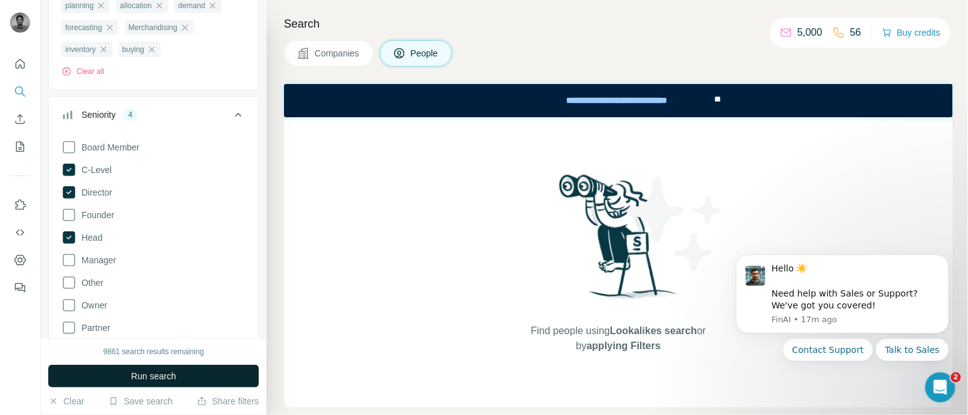
click at [152, 311] on button "Run search" at bounding box center [153, 376] width 211 height 23
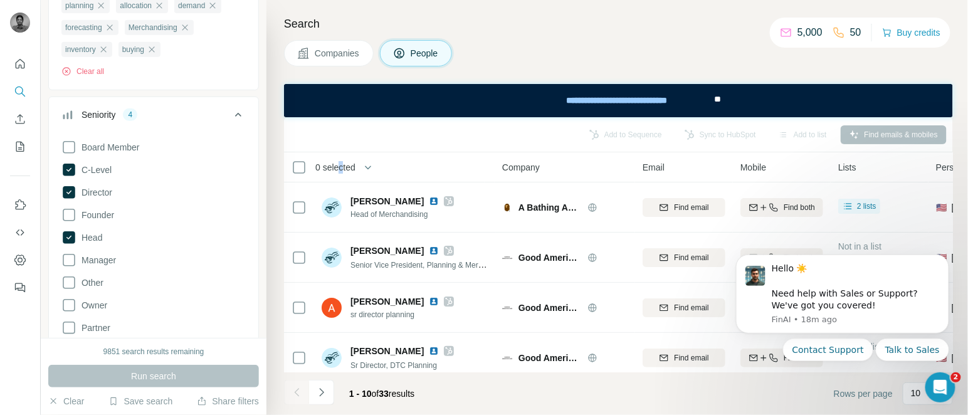
drag, startPoint x: 346, startPoint y: 157, endPoint x: 342, endPoint y: 164, distance: 7.0
click at [342, 164] on th "0 selected" at bounding box center [384, 167] width 201 height 30
click at [342, 164] on span "0 selected" at bounding box center [335, 167] width 40 height 13
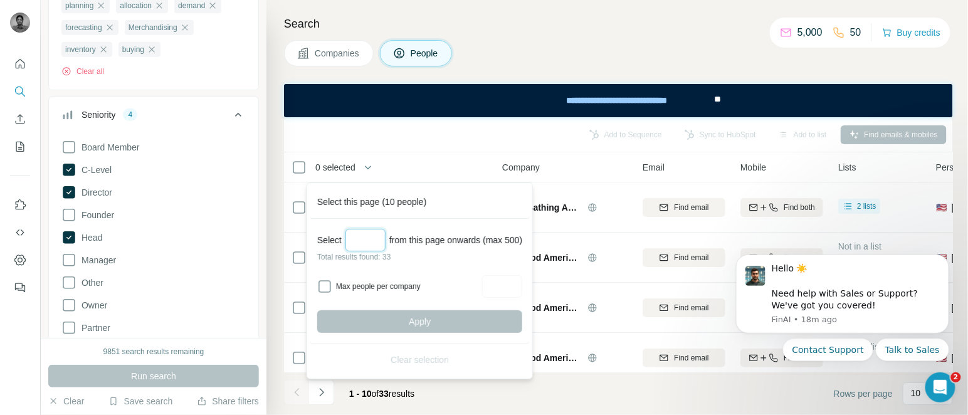
click at [374, 231] on input "Select a number (up to 500)" at bounding box center [366, 240] width 40 height 23
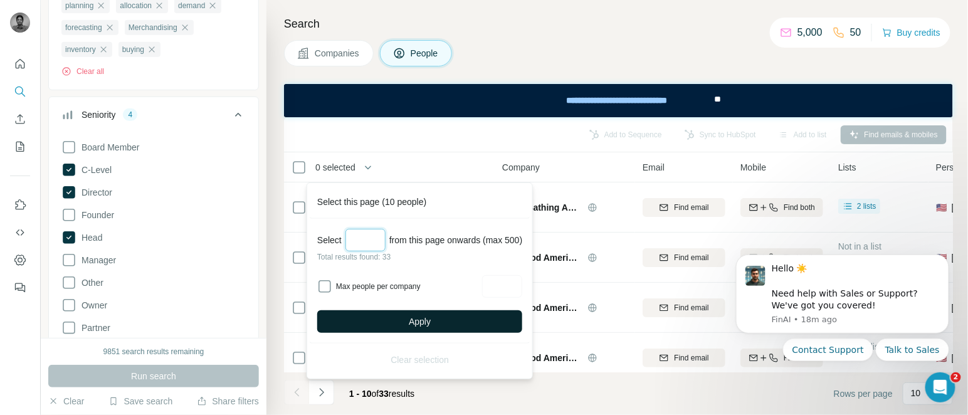
type input "**"
click at [410, 311] on button "Apply" at bounding box center [419, 321] width 205 height 23
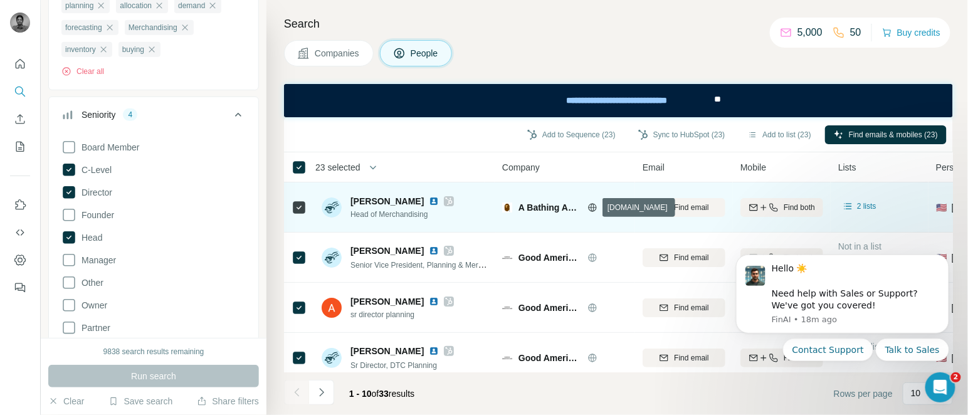
click at [590, 206] on icon at bounding box center [593, 208] width 10 height 10
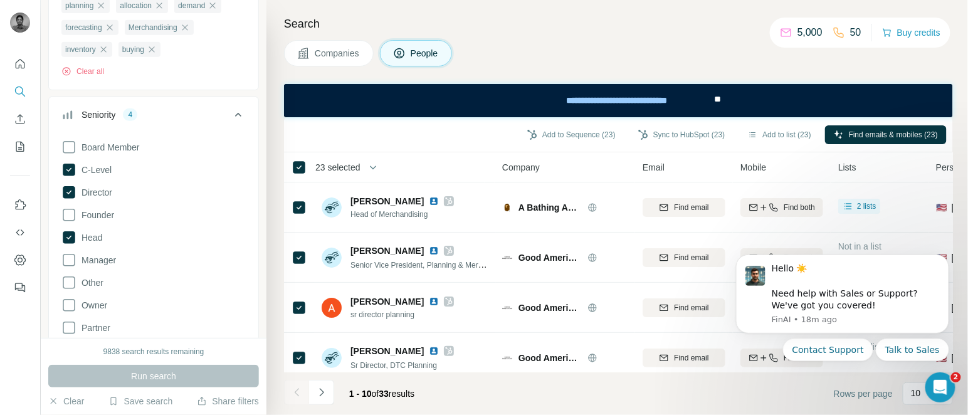
click at [344, 166] on span "23 selected" at bounding box center [337, 167] width 45 height 13
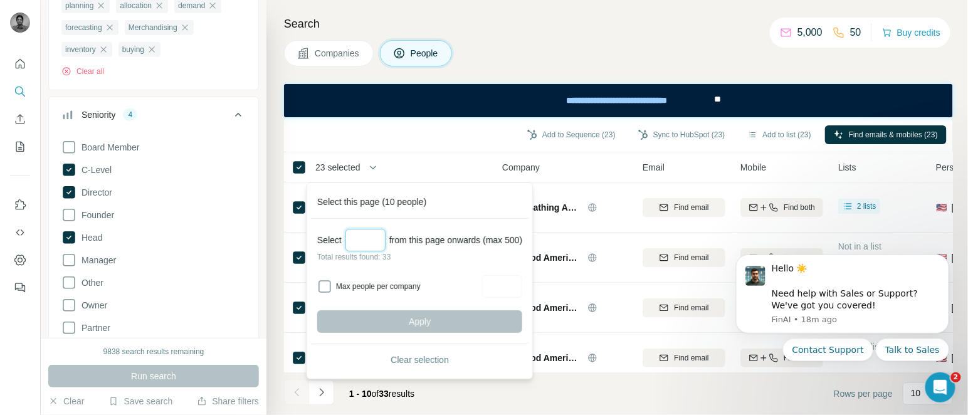
click at [358, 239] on input "Select a number (up to 500)" at bounding box center [366, 240] width 40 height 23
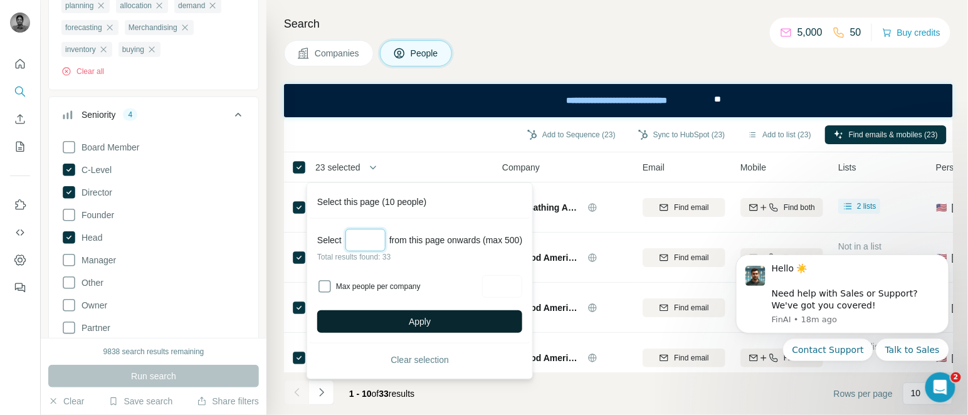
type input "**"
click at [390, 311] on button "Apply" at bounding box center [419, 321] width 205 height 23
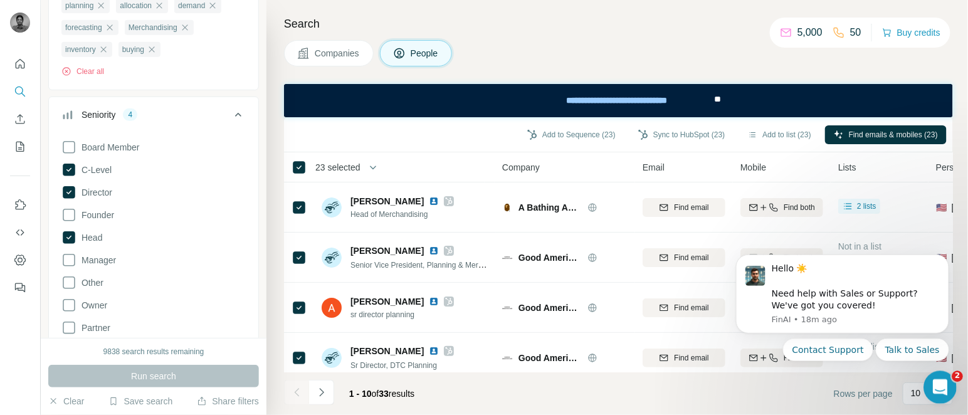
click at [726, 311] on icon "Open Intercom Messenger" at bounding box center [938, 386] width 21 height 21
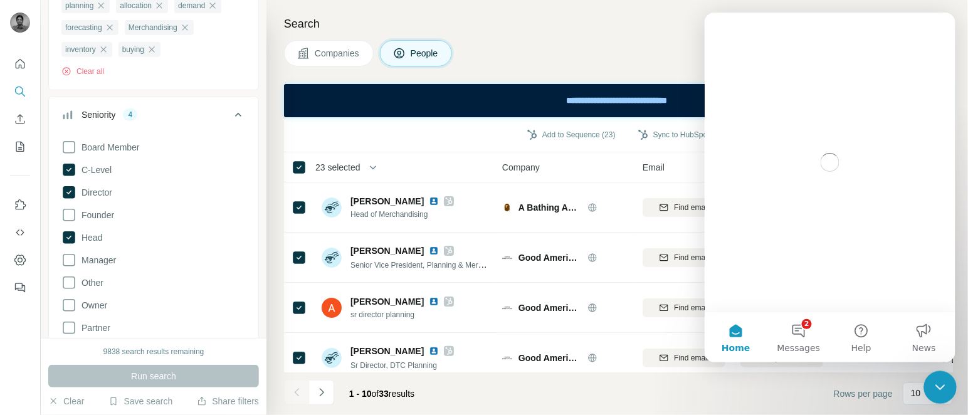
scroll to position [0, 0]
click at [726, 311] on icon "Close Intercom Messenger" at bounding box center [938, 385] width 15 height 15
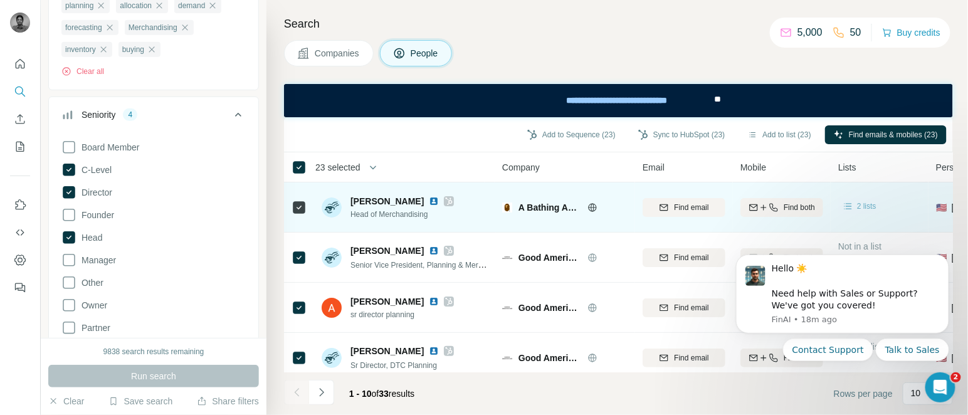
click at [726, 204] on span "2 lists" at bounding box center [866, 206] width 19 height 11
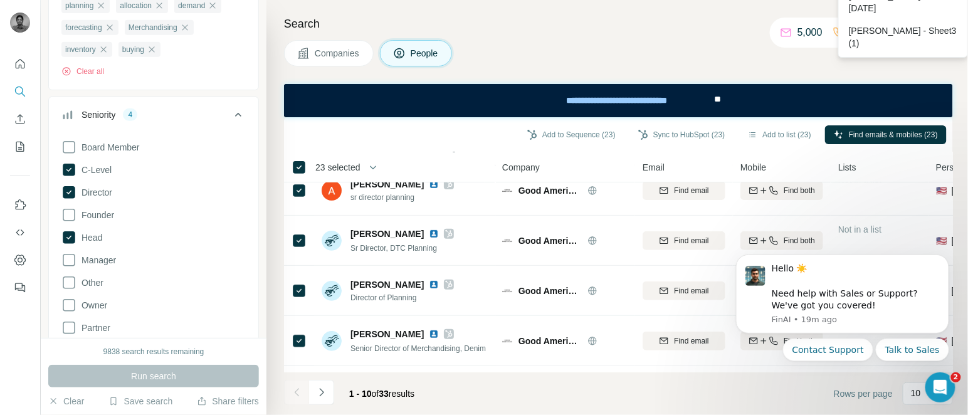
scroll to position [319, 0]
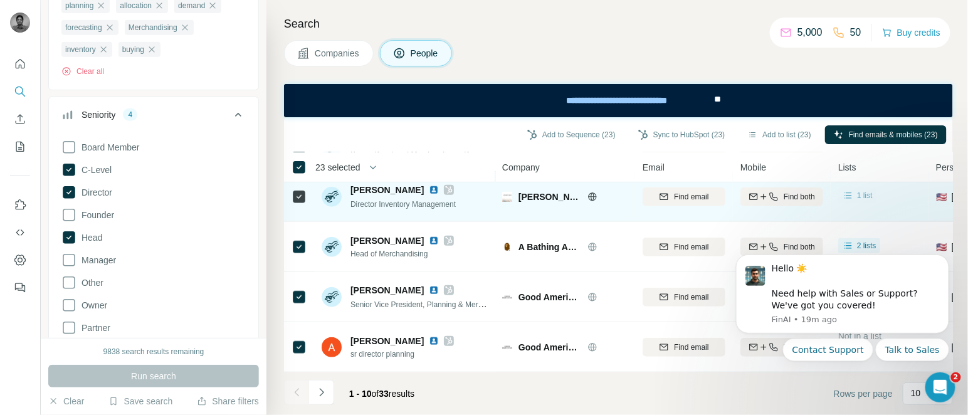
click at [726, 193] on div "1 list" at bounding box center [857, 195] width 31 height 13
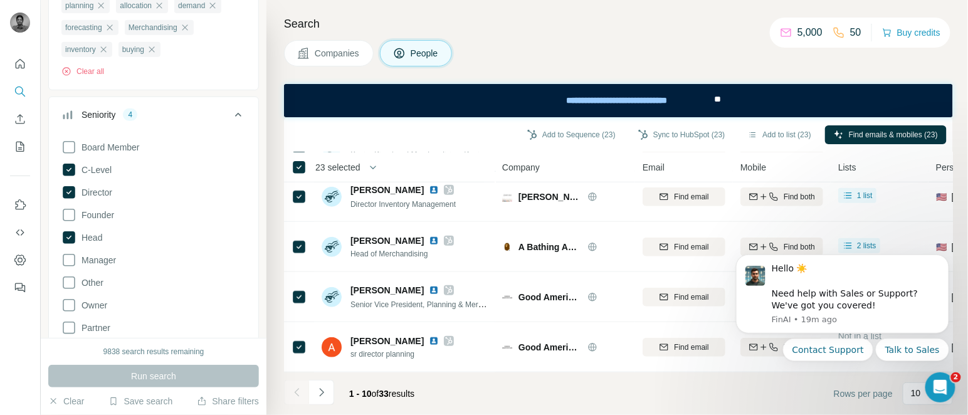
click at [675, 47] on div "Companies People" at bounding box center [618, 53] width 669 height 26
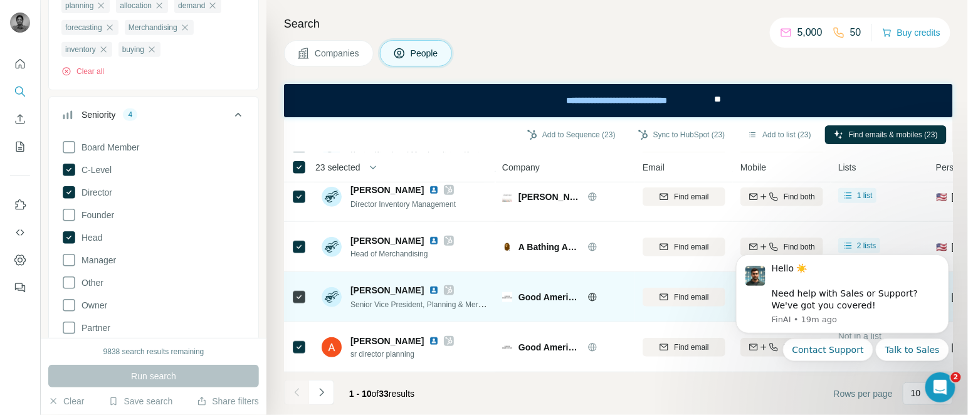
scroll to position [0, 0]
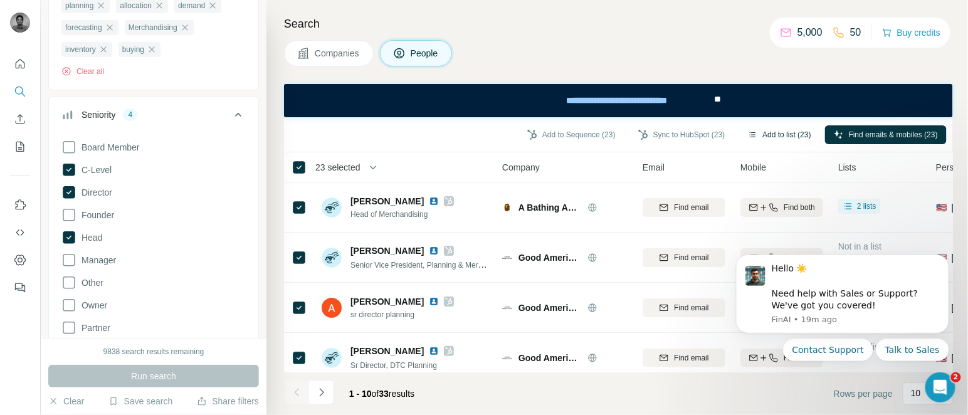
click at [726, 138] on button "Add to list (23)" at bounding box center [779, 134] width 81 height 19
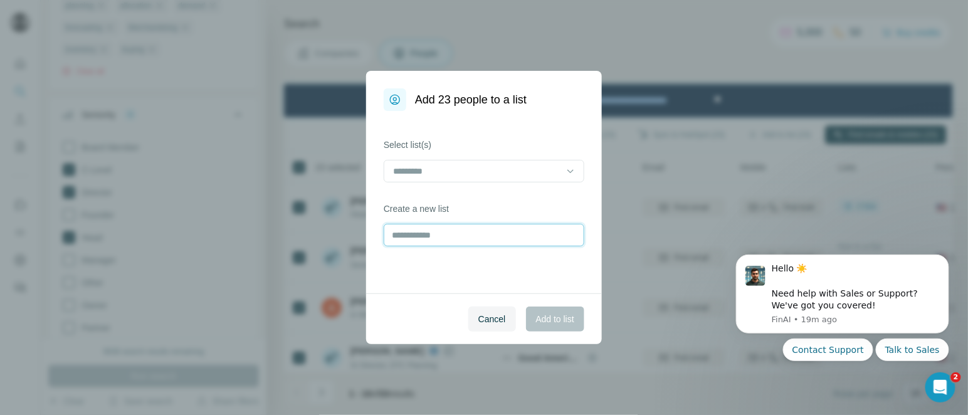
click at [427, 232] on input "text" at bounding box center [484, 235] width 201 height 23
type input "**********"
click at [548, 311] on span "Add to list" at bounding box center [555, 319] width 38 height 13
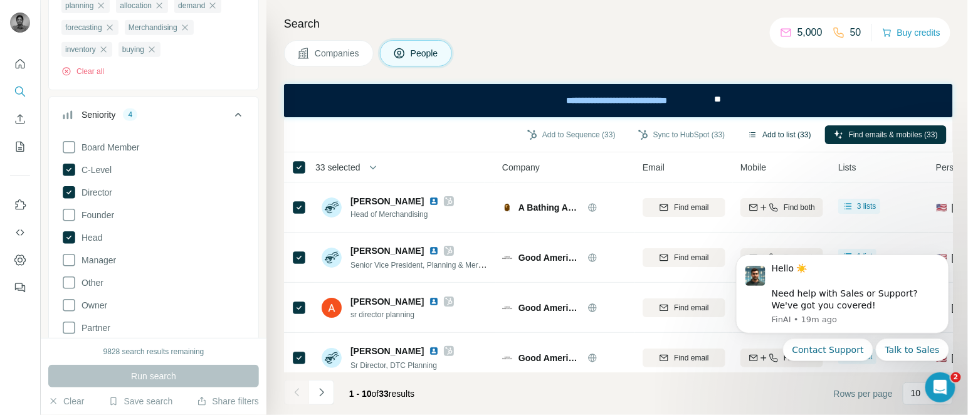
click at [726, 129] on button "Add to list (33)" at bounding box center [779, 134] width 81 height 19
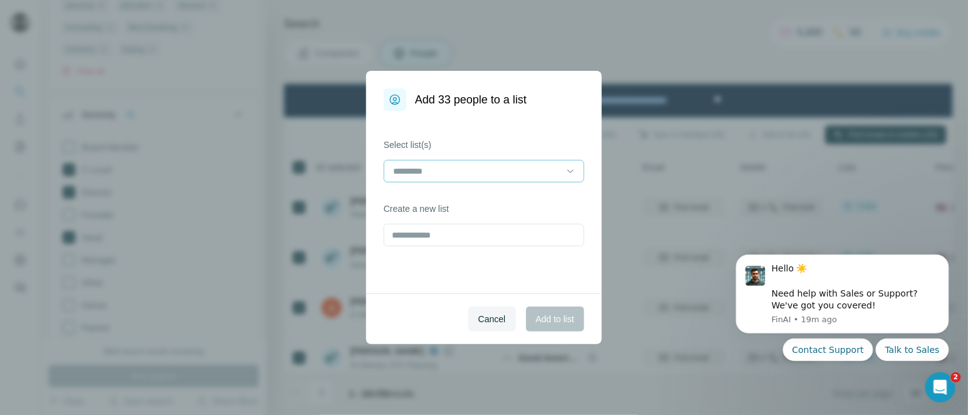
click at [498, 170] on input at bounding box center [476, 171] width 169 height 14
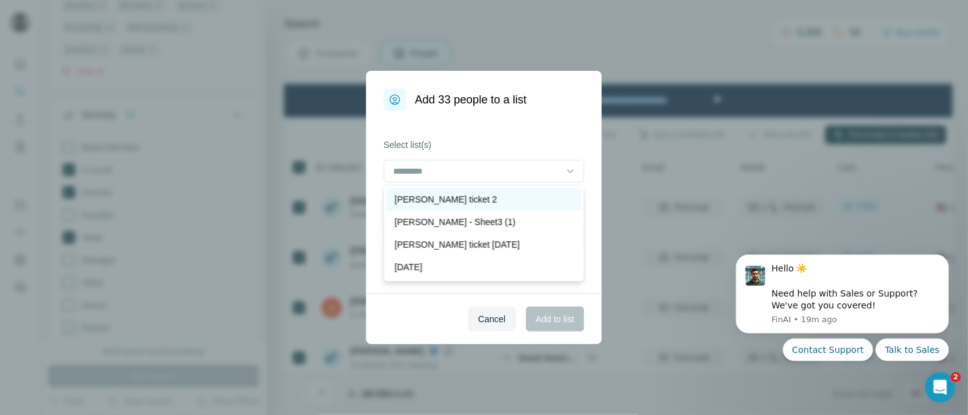
click at [459, 196] on div "danny ticket 2" at bounding box center [484, 199] width 179 height 13
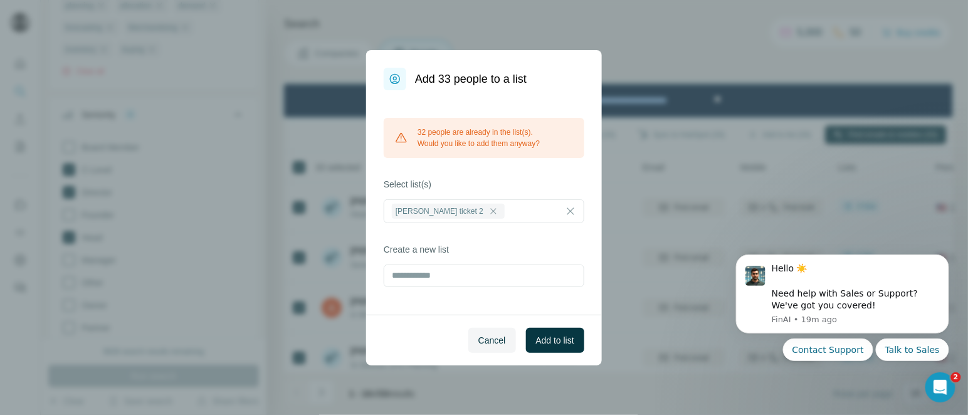
click at [477, 183] on label "Select list(s)" at bounding box center [484, 184] width 201 height 13
click at [488, 311] on span "Cancel" at bounding box center [493, 340] width 28 height 13
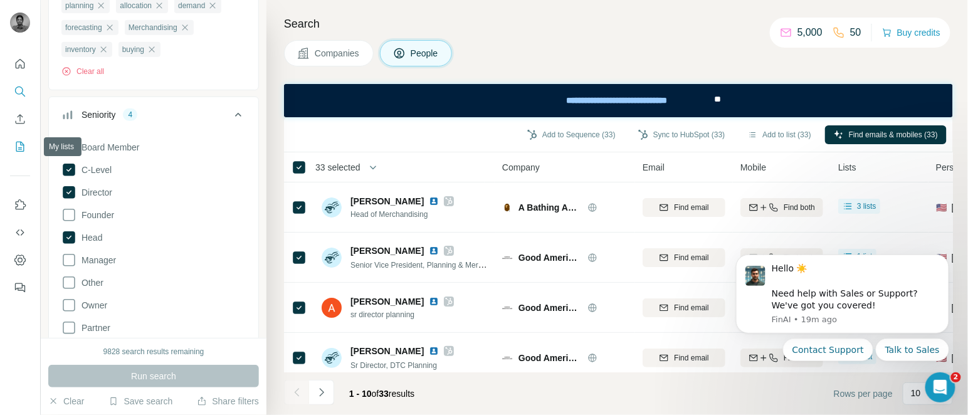
click at [18, 152] on icon "My lists" at bounding box center [20, 146] width 13 height 13
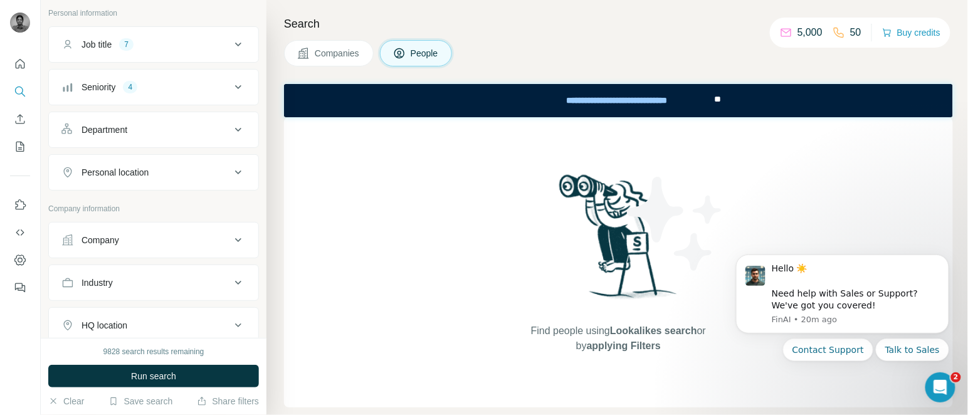
scroll to position [75, 0]
click at [135, 242] on div "Company" at bounding box center [145, 239] width 169 height 13
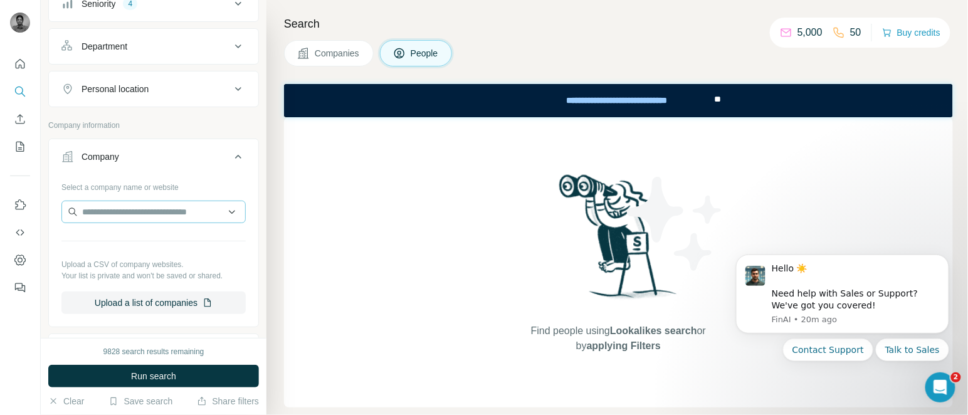
scroll to position [164, 0]
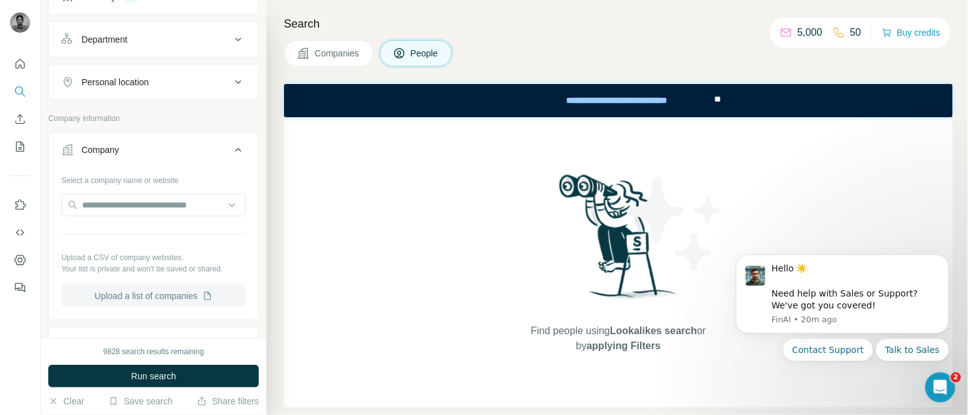
click at [154, 297] on button "Upload a list of companies" at bounding box center [153, 296] width 184 height 23
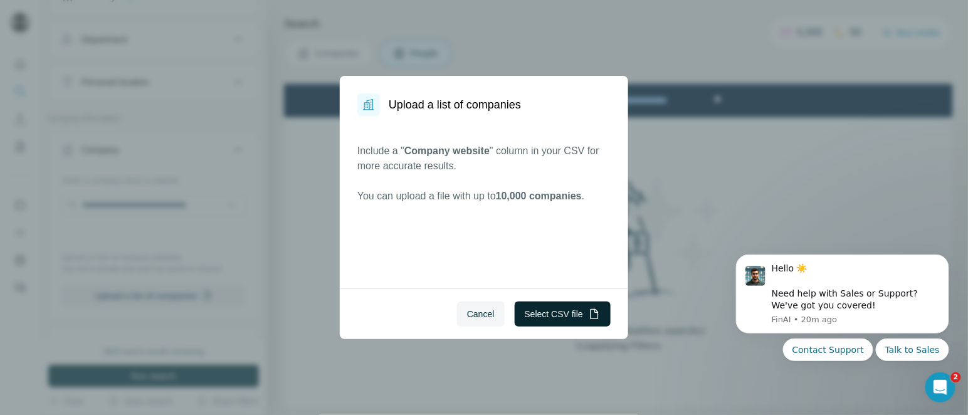
click at [547, 311] on button "Select CSV file" at bounding box center [563, 314] width 96 height 25
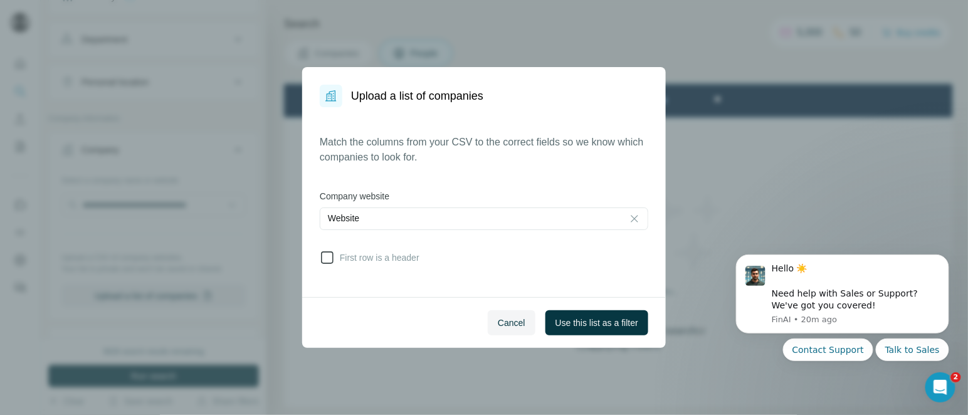
click at [329, 258] on icon at bounding box center [327, 257] width 15 height 15
click at [585, 311] on button "Use this list as a filter" at bounding box center [597, 322] width 103 height 25
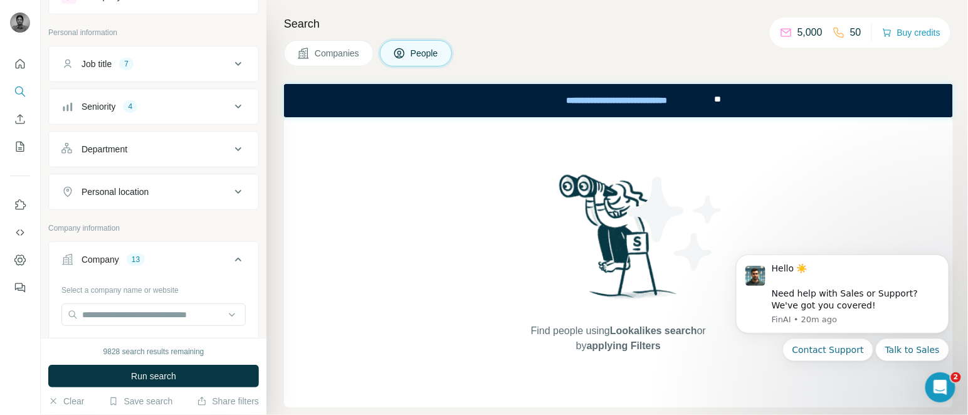
scroll to position [0, 0]
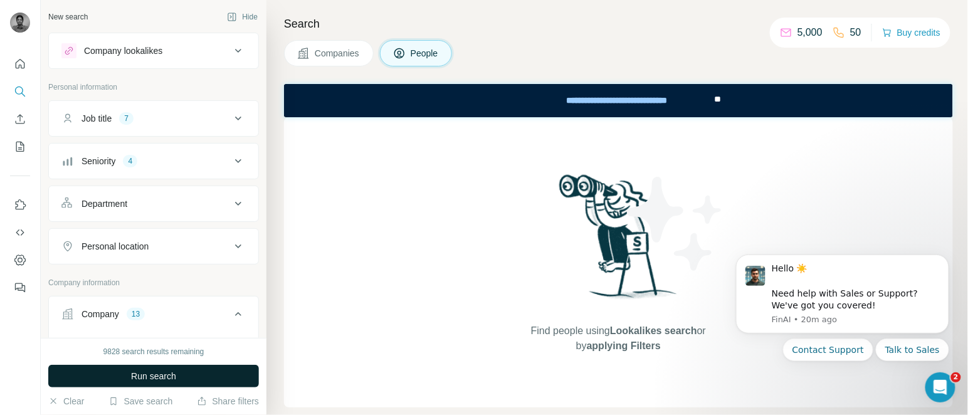
click at [167, 311] on span "Run search" at bounding box center [153, 376] width 45 height 13
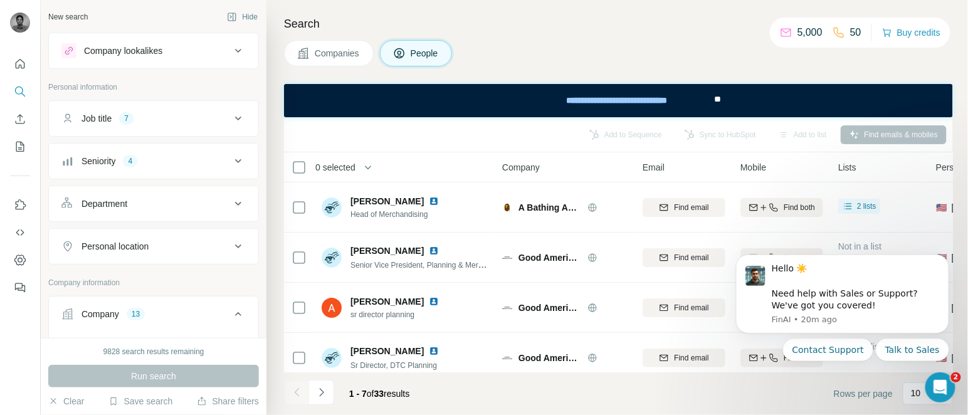
click at [344, 161] on span "0 selected" at bounding box center [335, 167] width 40 height 13
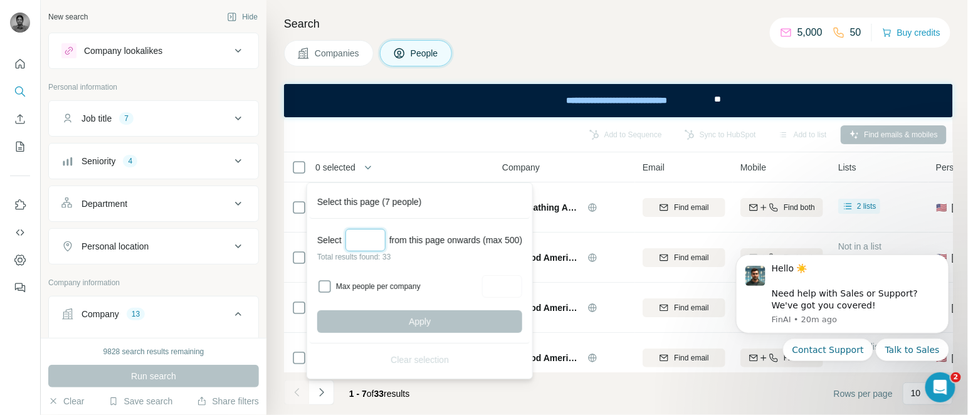
click at [358, 232] on input "Select a number (up to 500)" at bounding box center [366, 240] width 40 height 23
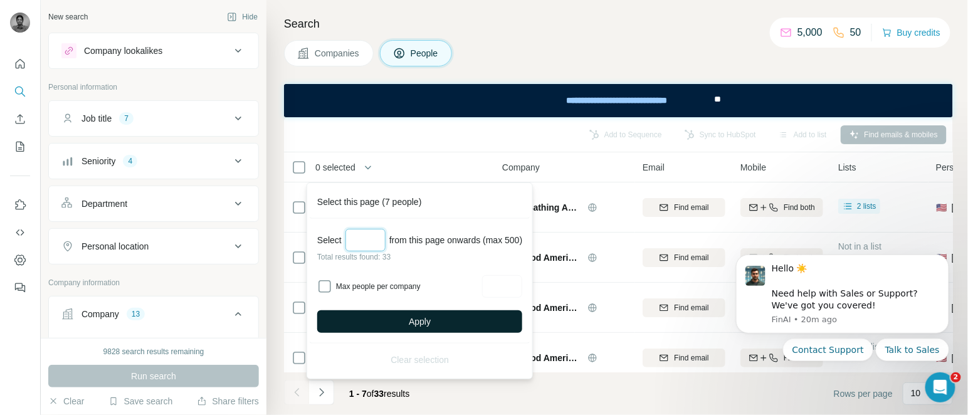
type input "**"
click at [390, 311] on button "Apply" at bounding box center [419, 321] width 205 height 23
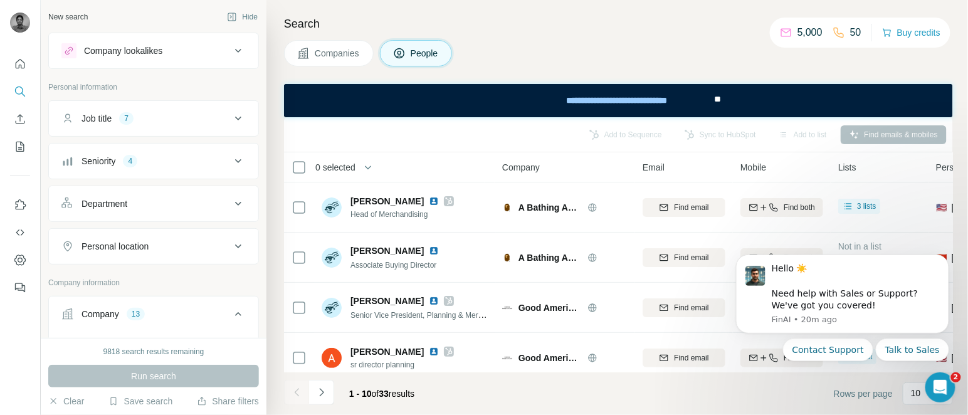
click at [577, 43] on div "Companies People" at bounding box center [618, 53] width 669 height 26
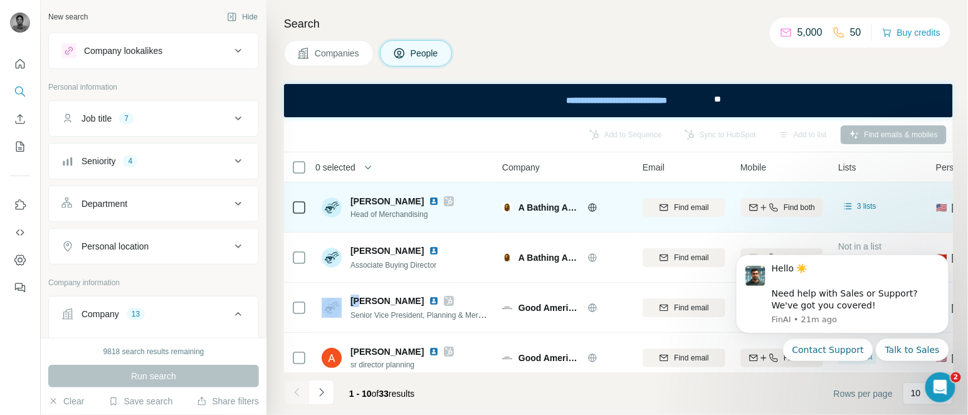
drag, startPoint x: 363, startPoint y: 288, endPoint x: 335, endPoint y: 191, distance: 101.1
click at [0, 0] on tbody "Joe Quinones Head of Merchandising A Bathing Ape® Find email Find both 3 lists …" at bounding box center [0, 0] width 0 height 0
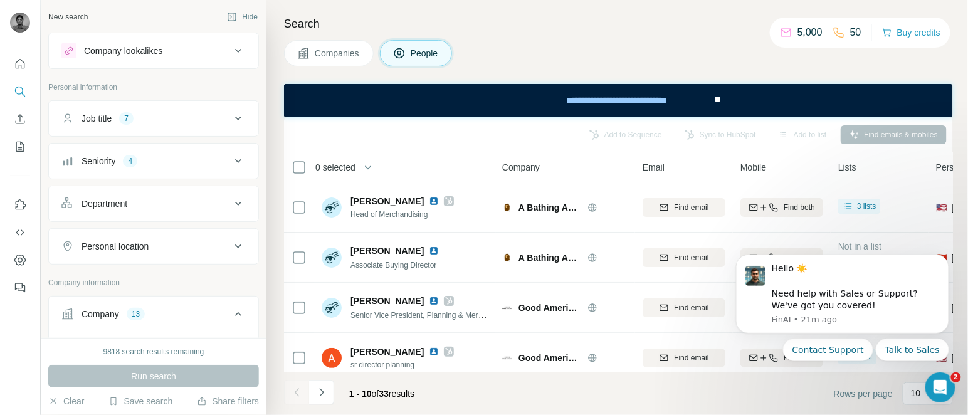
click at [325, 166] on span "0 selected" at bounding box center [335, 167] width 40 height 13
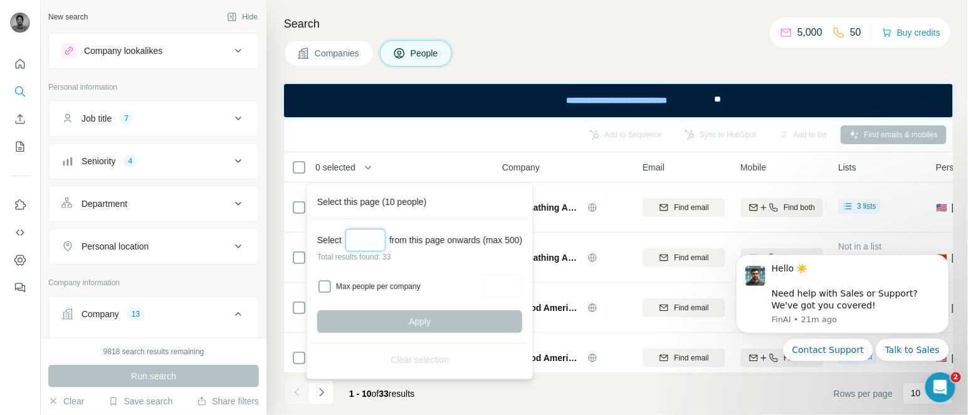
click at [352, 246] on input "Select a number (up to 500)" at bounding box center [366, 240] width 40 height 23
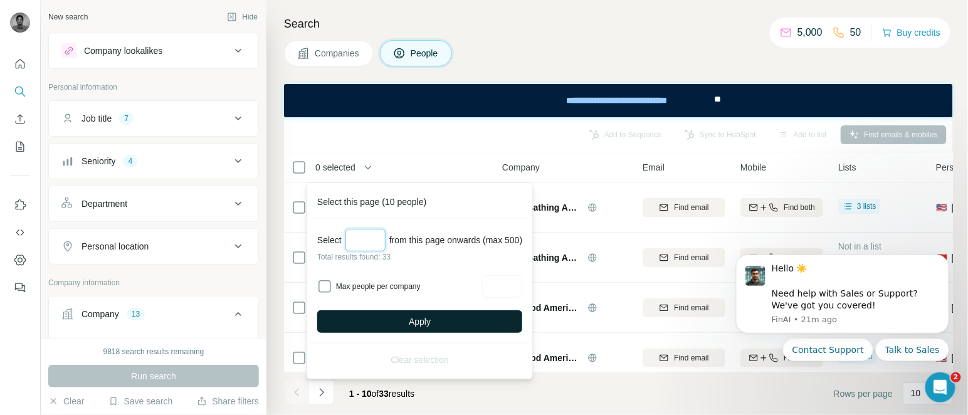
type input "**"
click at [402, 311] on button "Apply" at bounding box center [419, 321] width 205 height 23
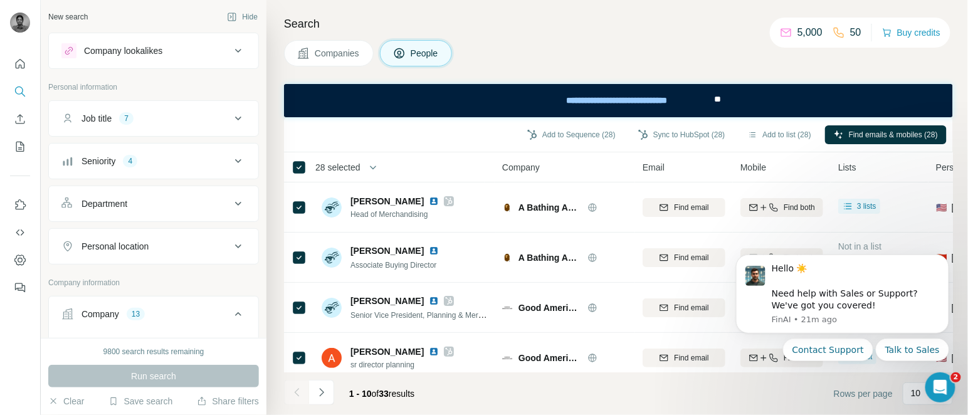
click at [352, 161] on span "28 selected" at bounding box center [337, 167] width 45 height 13
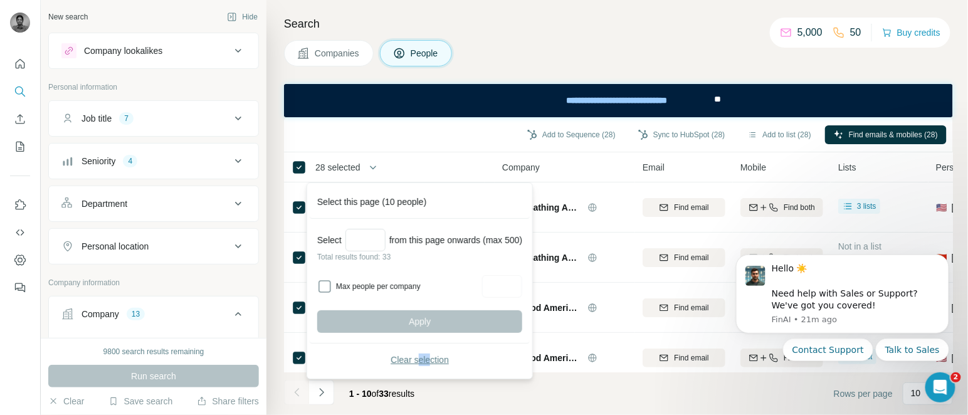
drag, startPoint x: 437, startPoint y: 372, endPoint x: 423, endPoint y: 360, distance: 18.7
click at [423, 311] on div "Clear selection" at bounding box center [420, 360] width 220 height 33
click at [423, 311] on span "Clear selection" at bounding box center [420, 360] width 58 height 13
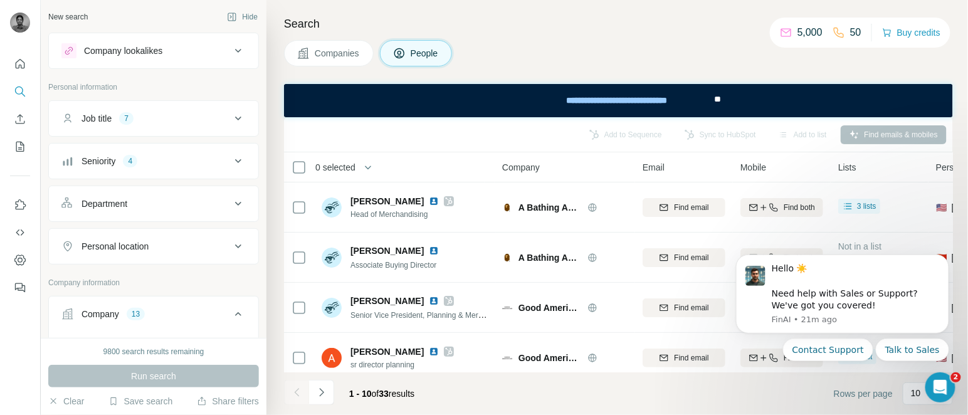
click at [328, 164] on span "0 selected" at bounding box center [335, 167] width 40 height 13
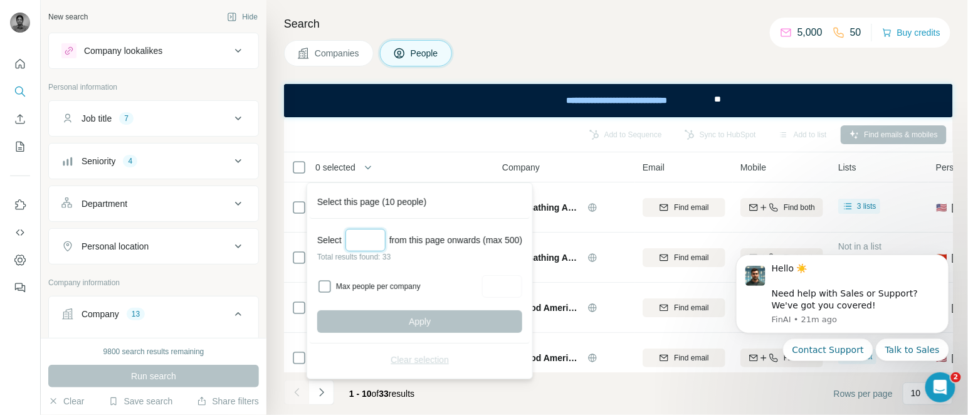
click at [358, 241] on input "Select a number (up to 500)" at bounding box center [366, 240] width 40 height 23
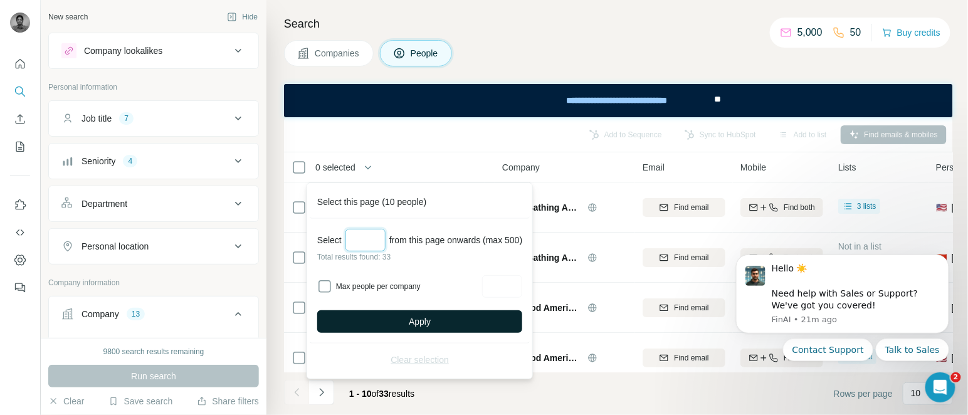
type input "**"
click at [401, 311] on button "Apply" at bounding box center [419, 321] width 205 height 23
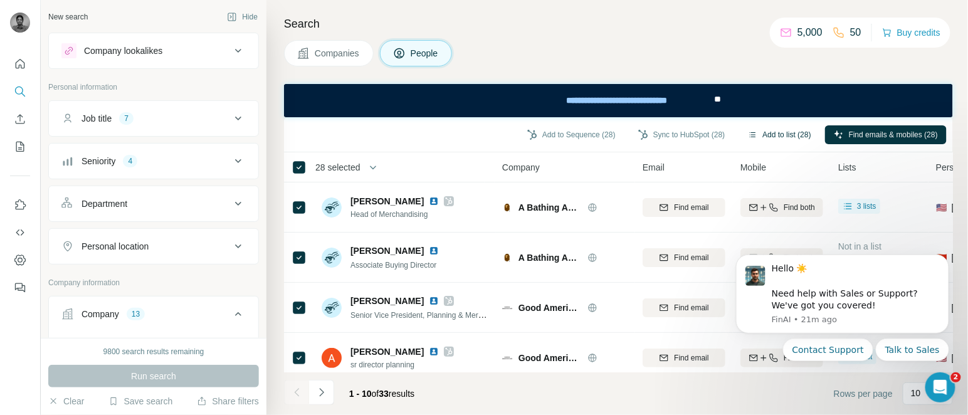
click at [726, 137] on button "Add to list (28)" at bounding box center [779, 134] width 81 height 19
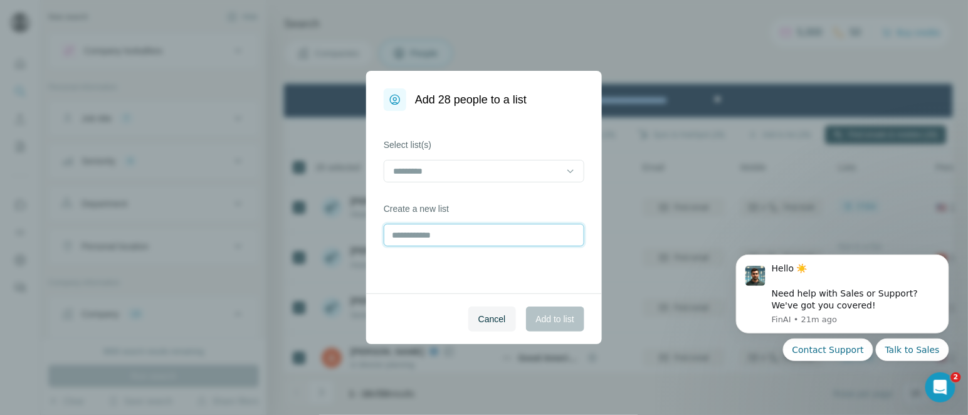
click at [456, 234] on input "text" at bounding box center [484, 235] width 201 height 23
type input "**********"
click at [539, 310] on button "Add to list" at bounding box center [555, 319] width 58 height 25
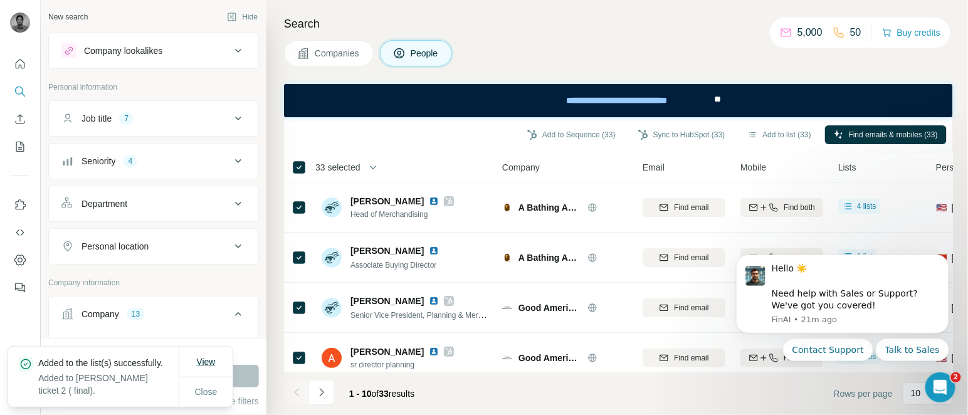
click at [211, 311] on span "View" at bounding box center [205, 362] width 19 height 10
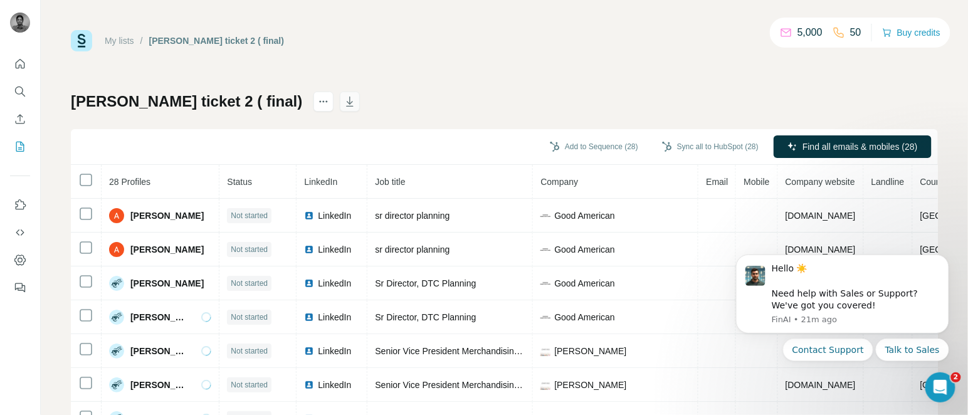
click at [340, 94] on button "button" at bounding box center [350, 102] width 20 height 20
click at [18, 117] on icon "Enrich CSV" at bounding box center [20, 119] width 13 height 13
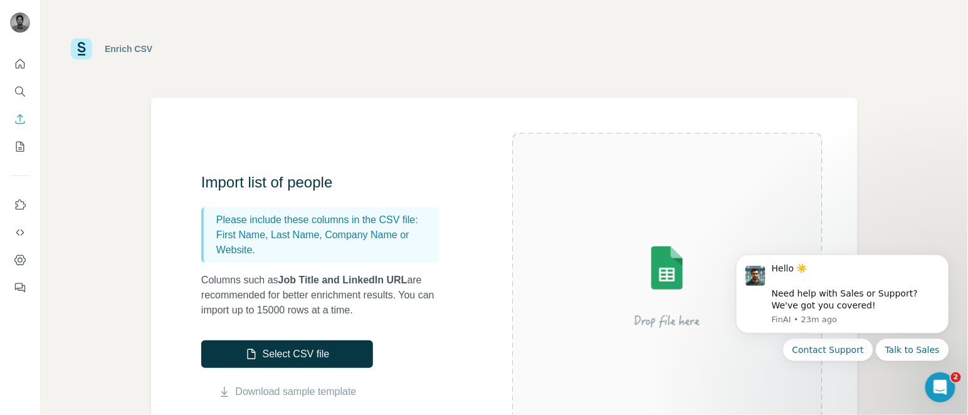
scroll to position [32, 0]
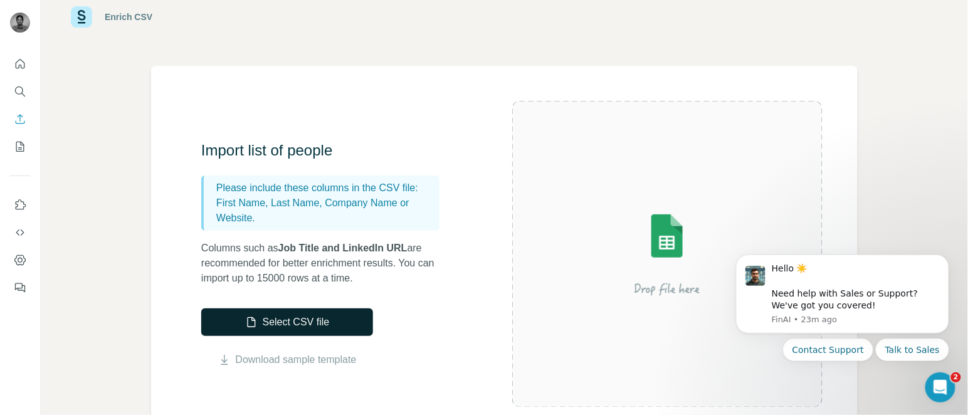
click at [315, 311] on button "Select CSV file" at bounding box center [287, 323] width 172 height 28
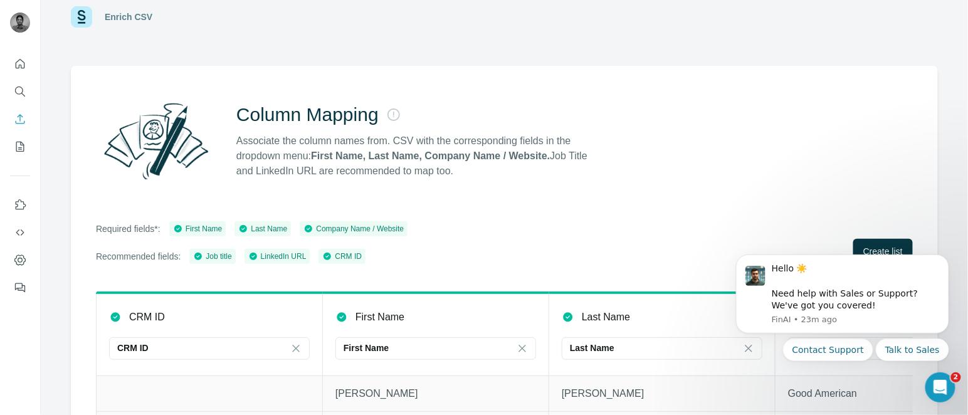
scroll to position [135, 0]
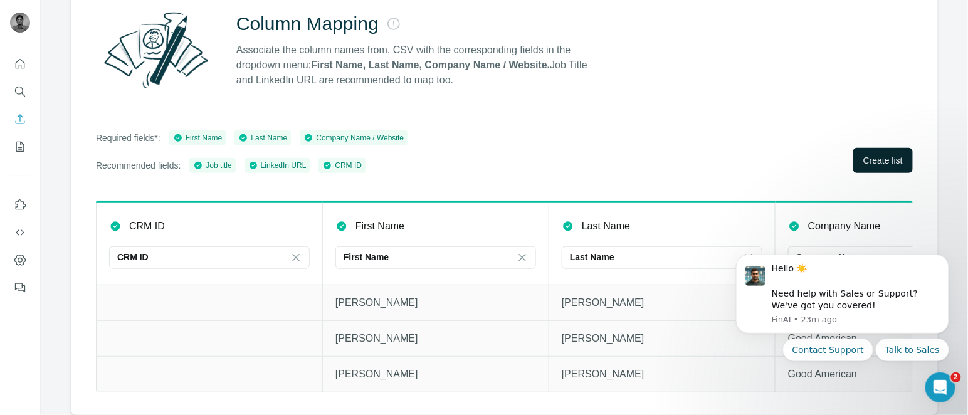
click at [726, 154] on span "Create list" at bounding box center [884, 160] width 40 height 13
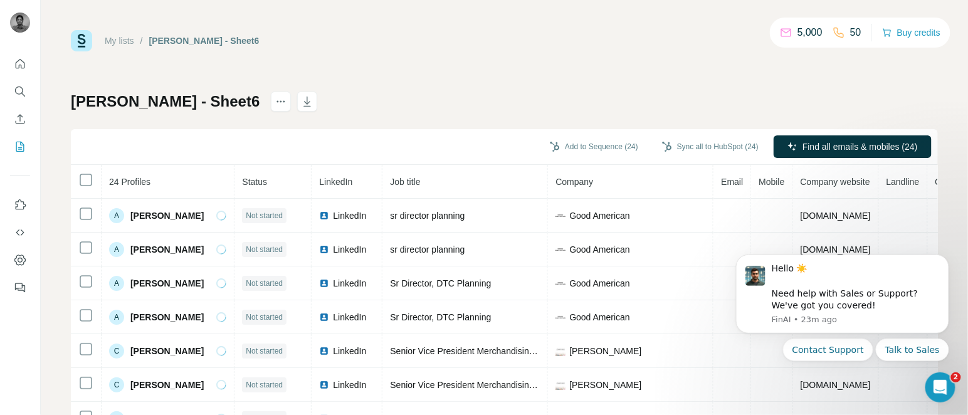
click at [77, 183] on th at bounding box center [86, 182] width 31 height 34
click at [83, 178] on th at bounding box center [86, 182] width 31 height 34
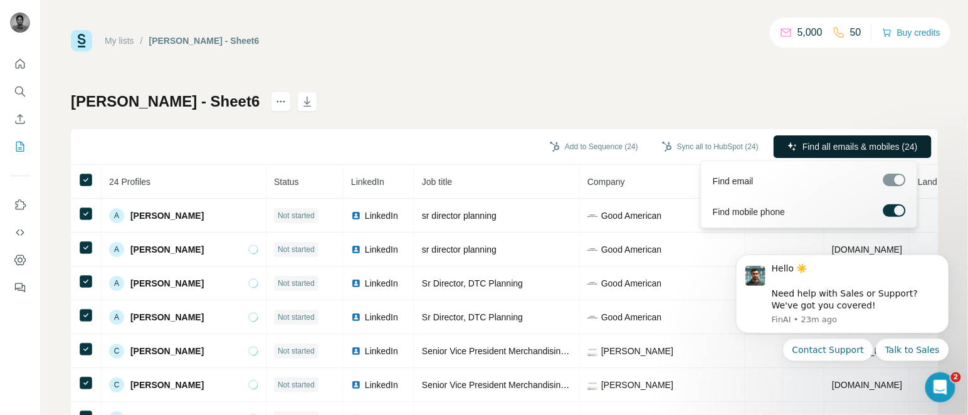
click at [726, 141] on span "Find all emails & mobiles (24)" at bounding box center [860, 146] width 115 height 13
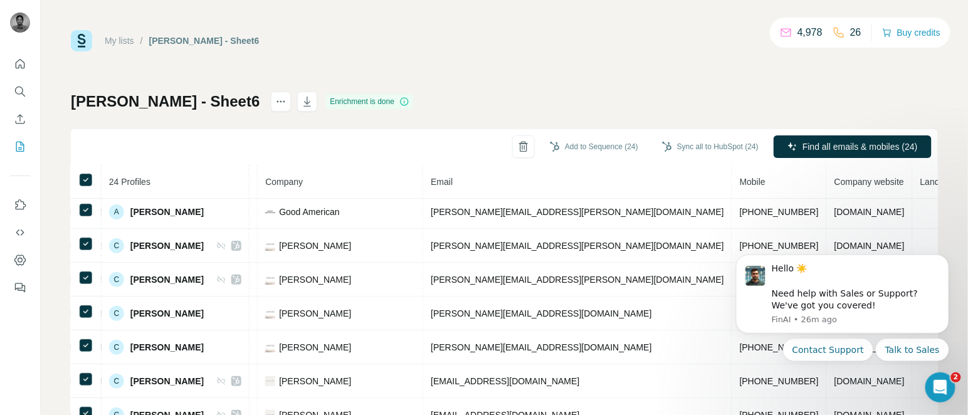
scroll to position [104, 0]
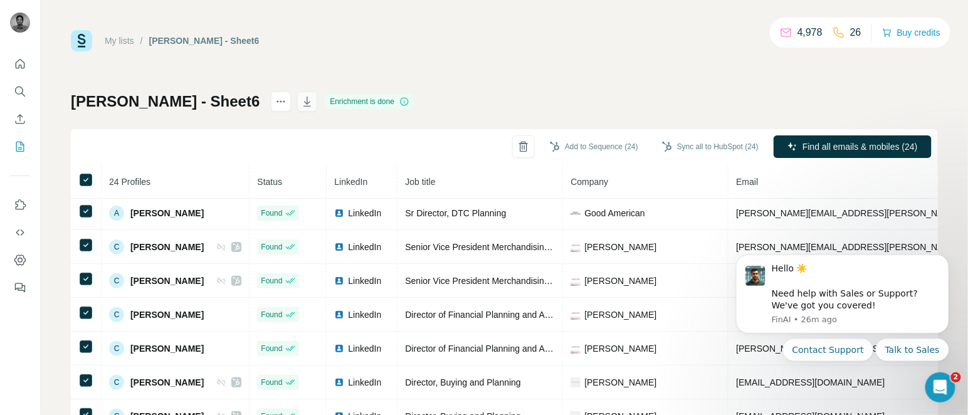
click at [305, 102] on icon "button" at bounding box center [308, 103] width 6 height 4
